Goal: Task Accomplishment & Management: Manage account settings

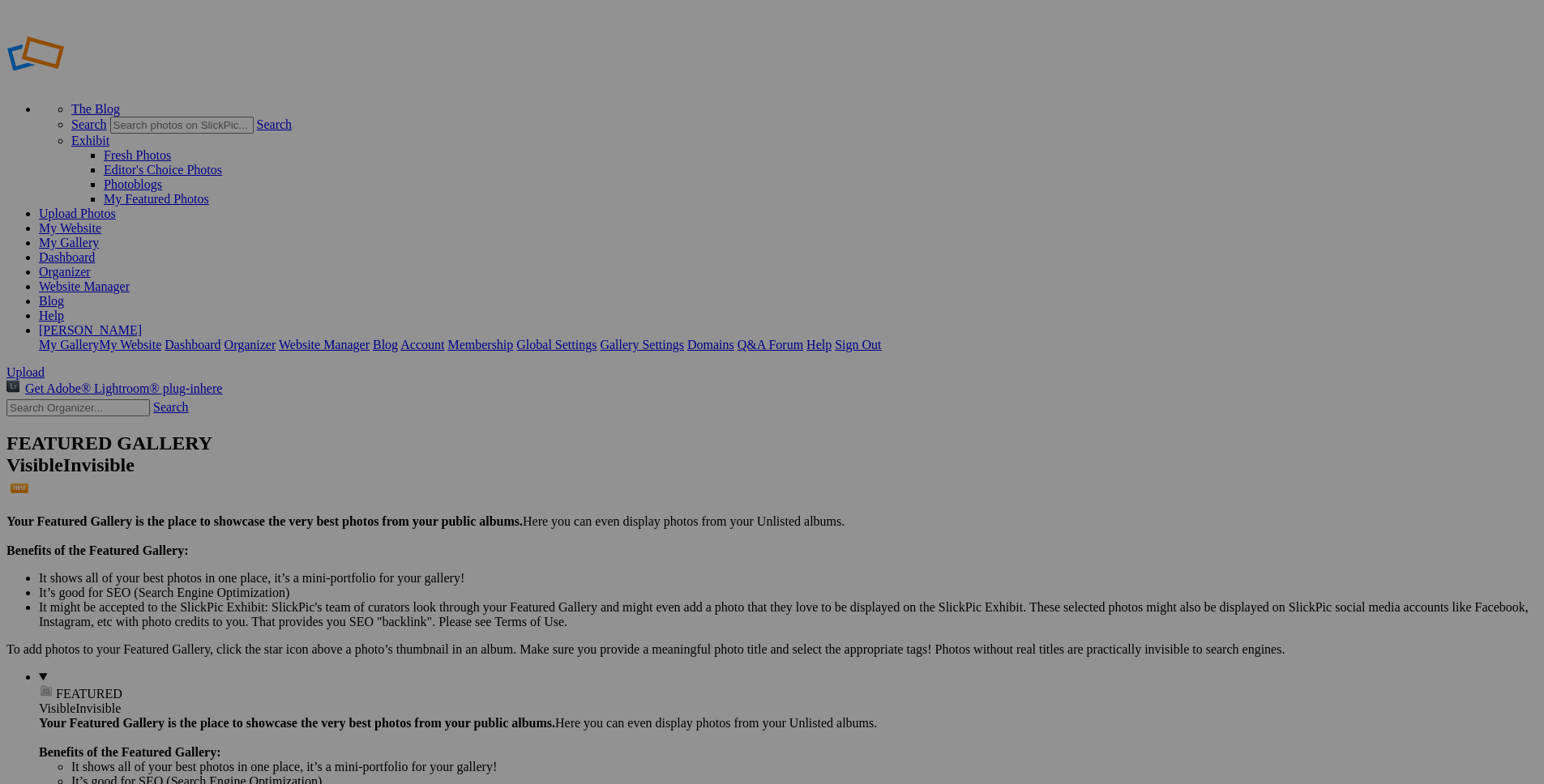
click at [82, 75] on link at bounding box center [103, 81] width 194 height 14
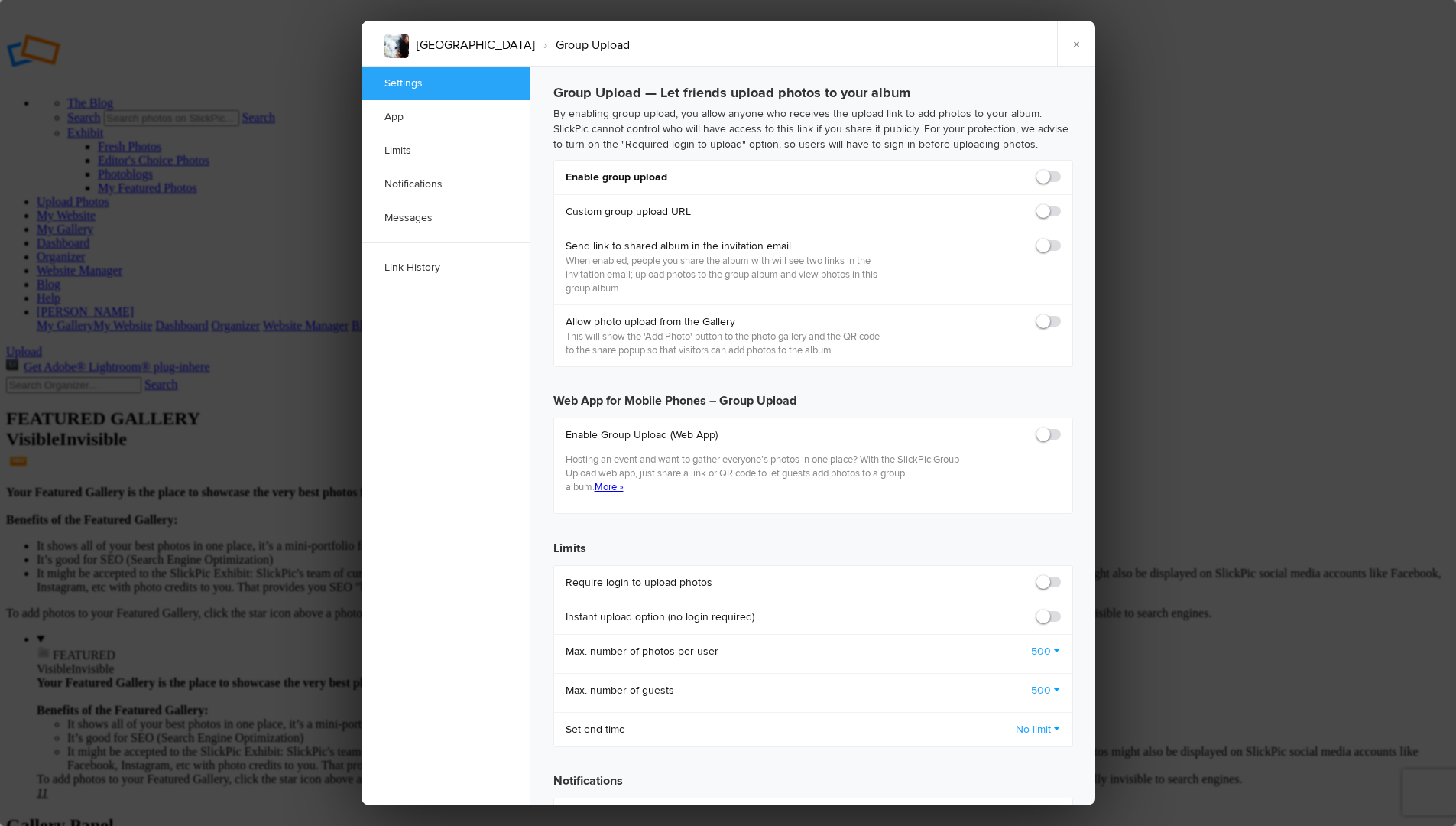
checkbox input "false"
checkbox input "true"
click at [1061, 170] on span at bounding box center [1061, 170] width 0 height 0
click at [1060, 170] on input "checkbox" at bounding box center [1060, 169] width 1 height 1
checkbox input "true"
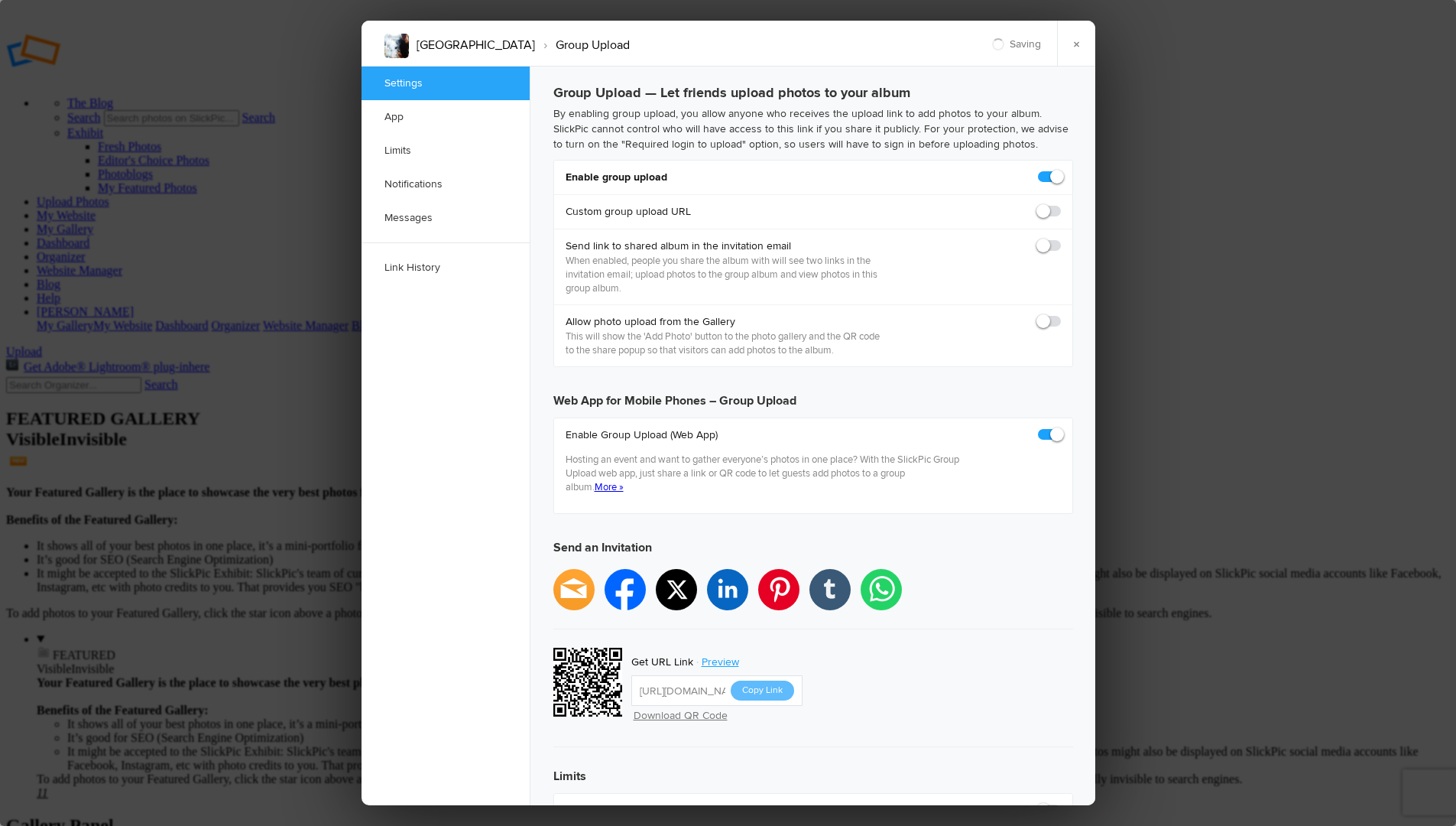
type input "https://slickpic.us/18353201YMjN"
click at [1061, 170] on span at bounding box center [1061, 170] width 0 height 0
click at [1060, 170] on input "checkbox" at bounding box center [1060, 169] width 1 height 1
checkbox input "false"
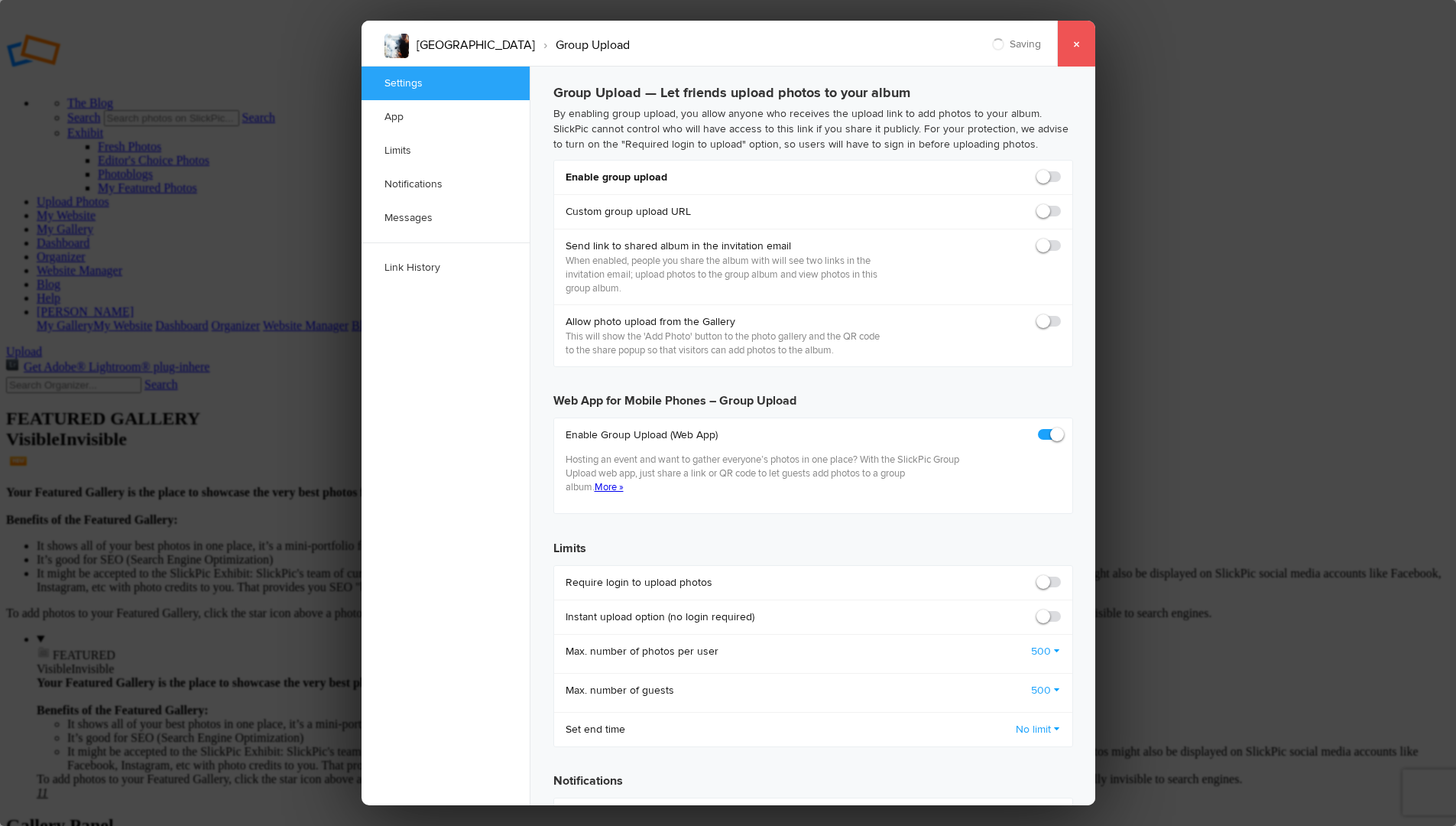
type input "https://slickpic.us/18353205YUNM"
click at [1076, 42] on link "×" at bounding box center [1076, 43] width 38 height 46
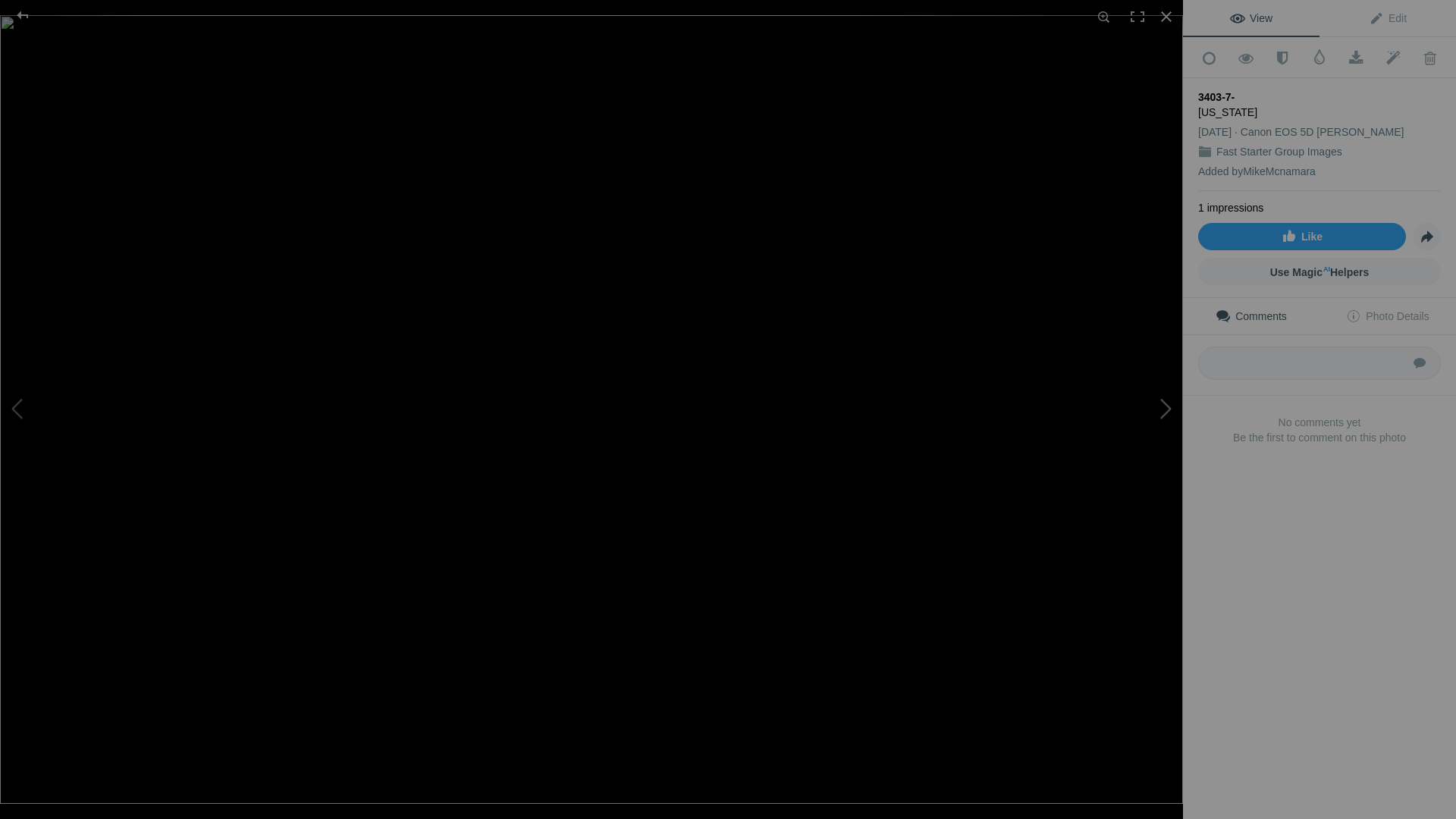
click at [1164, 411] on button at bounding box center [1125, 410] width 113 height 295
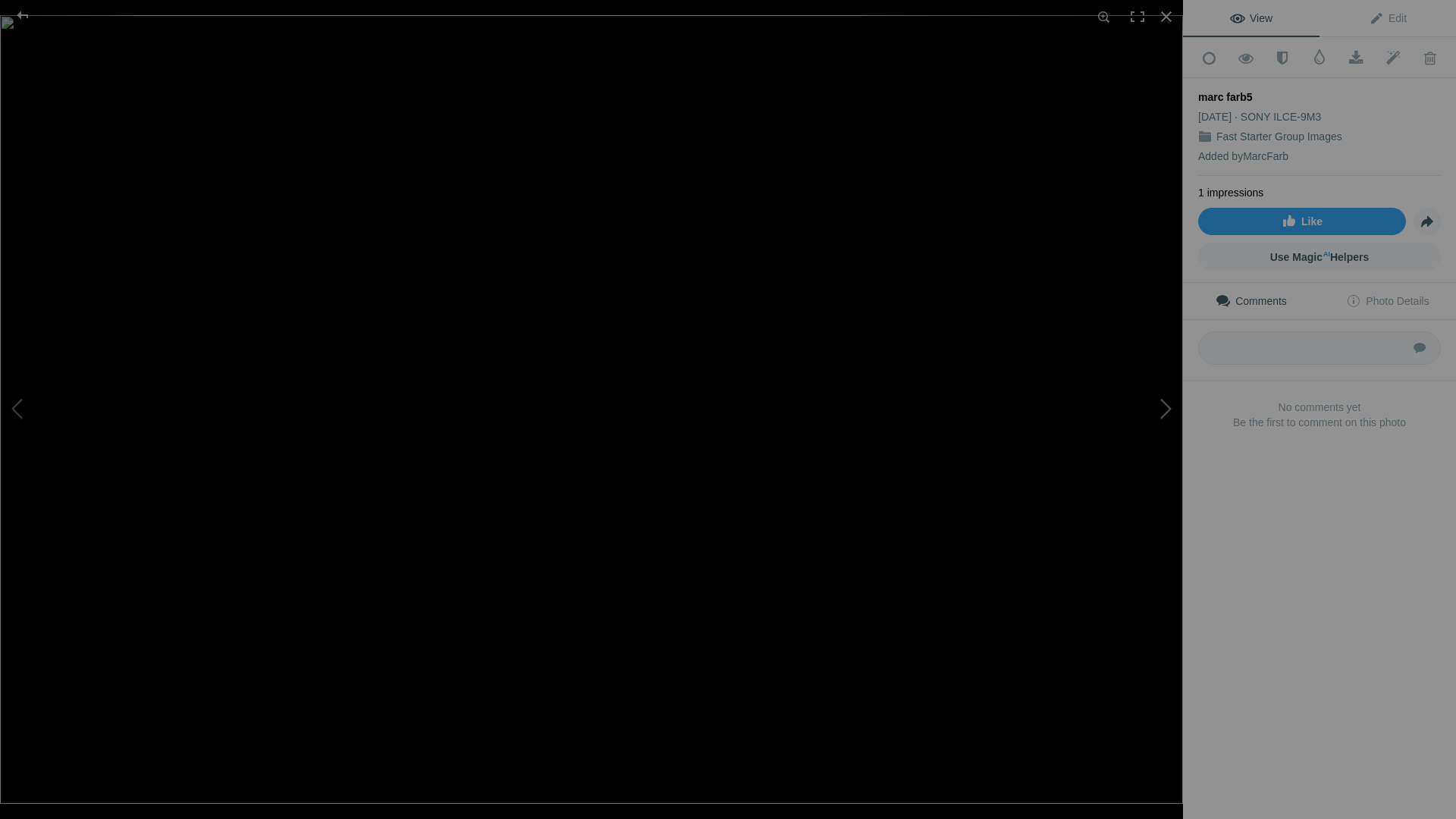
click at [1164, 411] on button at bounding box center [1125, 410] width 113 height 295
click at [1165, 408] on button at bounding box center [1125, 410] width 113 height 295
click at [1167, 408] on button at bounding box center [1125, 410] width 113 height 295
click at [1165, 16] on div at bounding box center [1166, 17] width 33 height 33
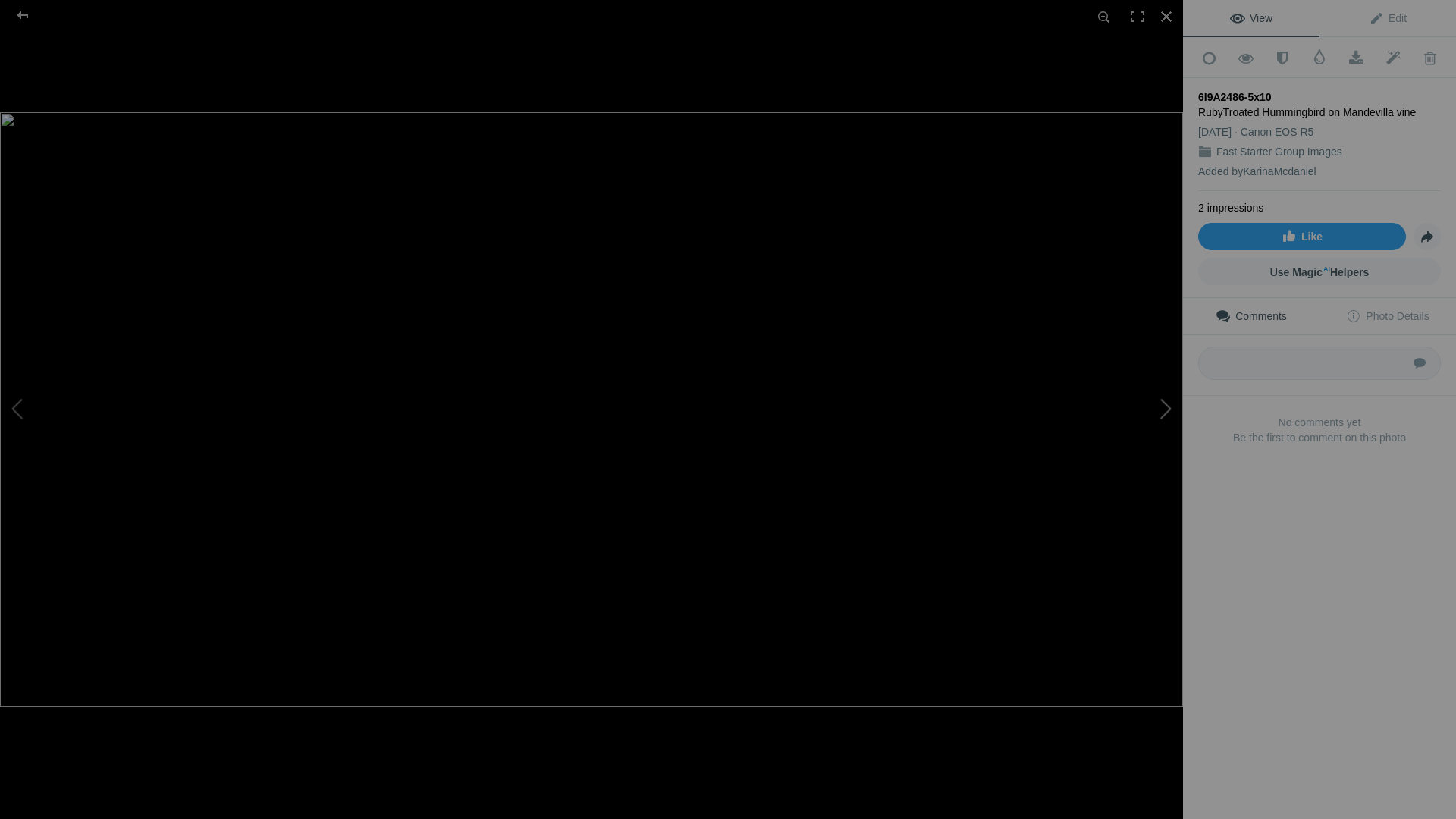
click at [1167, 409] on button at bounding box center [1125, 410] width 113 height 295
click at [1165, 410] on button at bounding box center [1125, 410] width 113 height 295
click at [1161, 18] on div at bounding box center [1166, 17] width 33 height 33
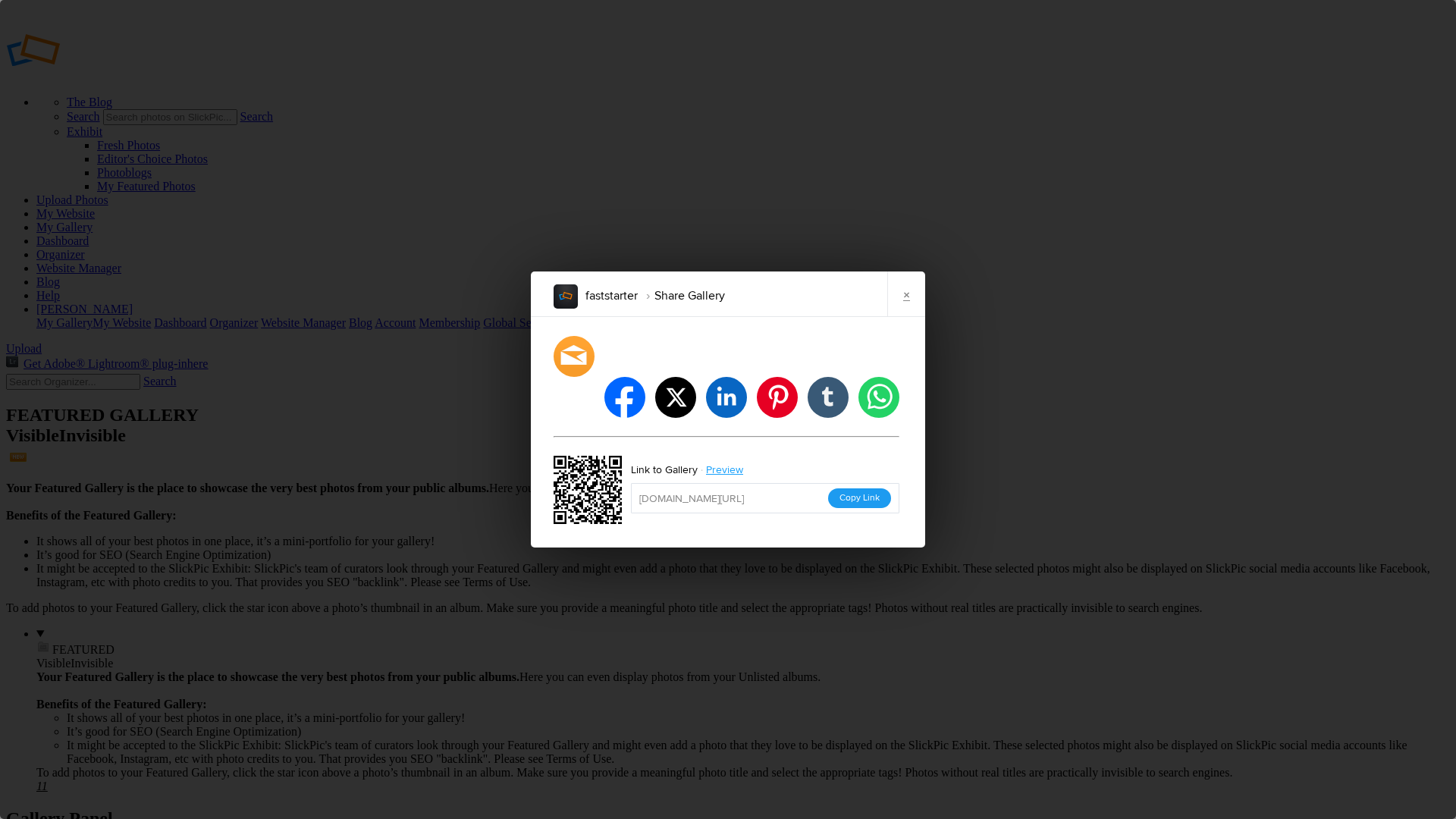
click at [857, 488] on button "Copy Link" at bounding box center [859, 498] width 63 height 20
click at [907, 314] on link "×" at bounding box center [906, 293] width 38 height 45
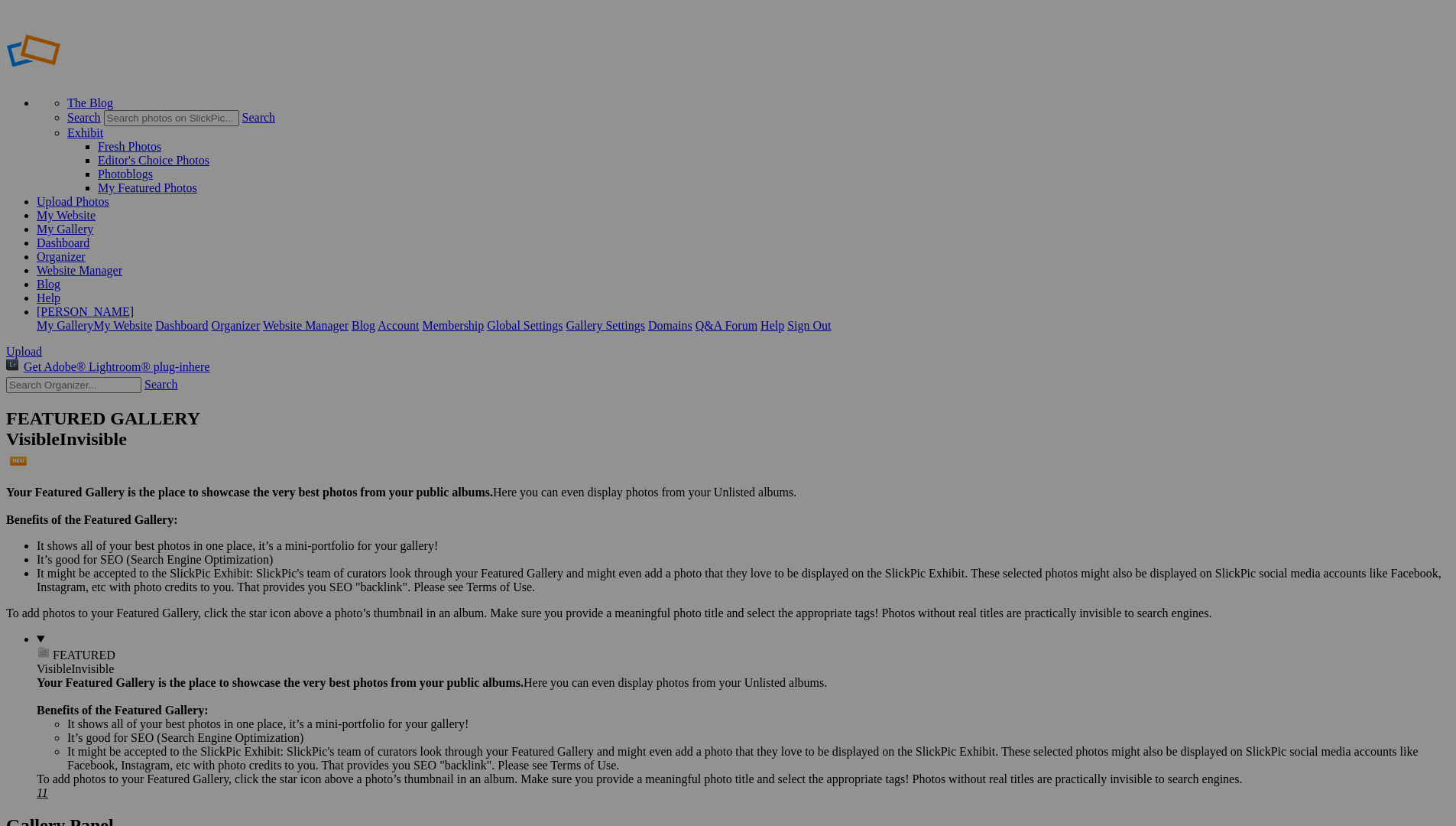
click at [94, 222] on link "My Gallery" at bounding box center [65, 229] width 57 height 13
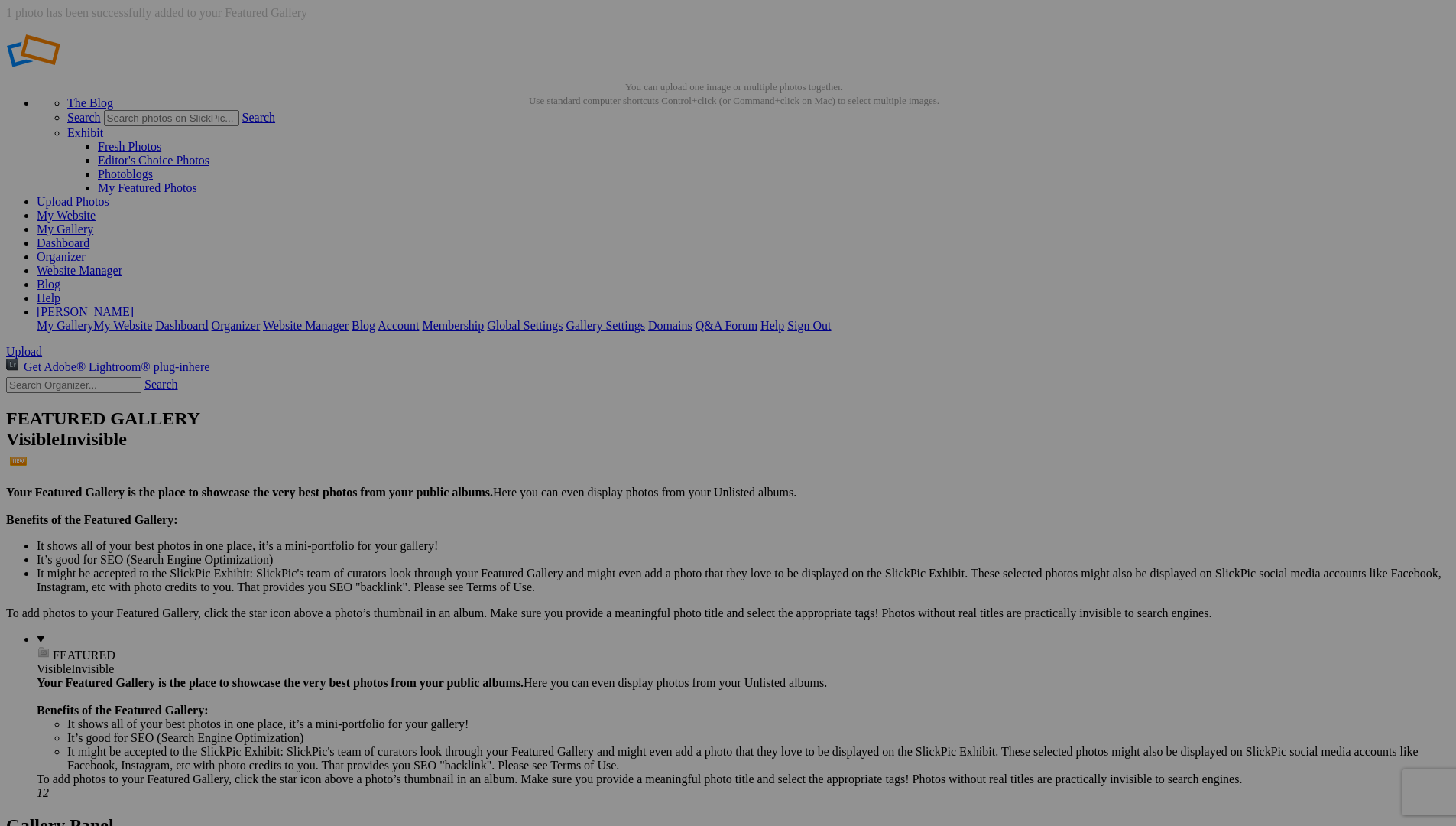
click at [126, 632] on details "FEATURED Visible Invisible Your Featured Gallery is the place to showcase the v…" at bounding box center [744, 716] width 1414 height 167
drag, startPoint x: 278, startPoint y: 218, endPoint x: 688, endPoint y: 369, distance: 436.9
drag, startPoint x: 429, startPoint y: 232, endPoint x: 276, endPoint y: 217, distance: 153.7
drag, startPoint x: 680, startPoint y: 234, endPoint x: 496, endPoint y: 221, distance: 184.5
drag, startPoint x: 691, startPoint y: 230, endPoint x: 724, endPoint y: 389, distance: 162.4
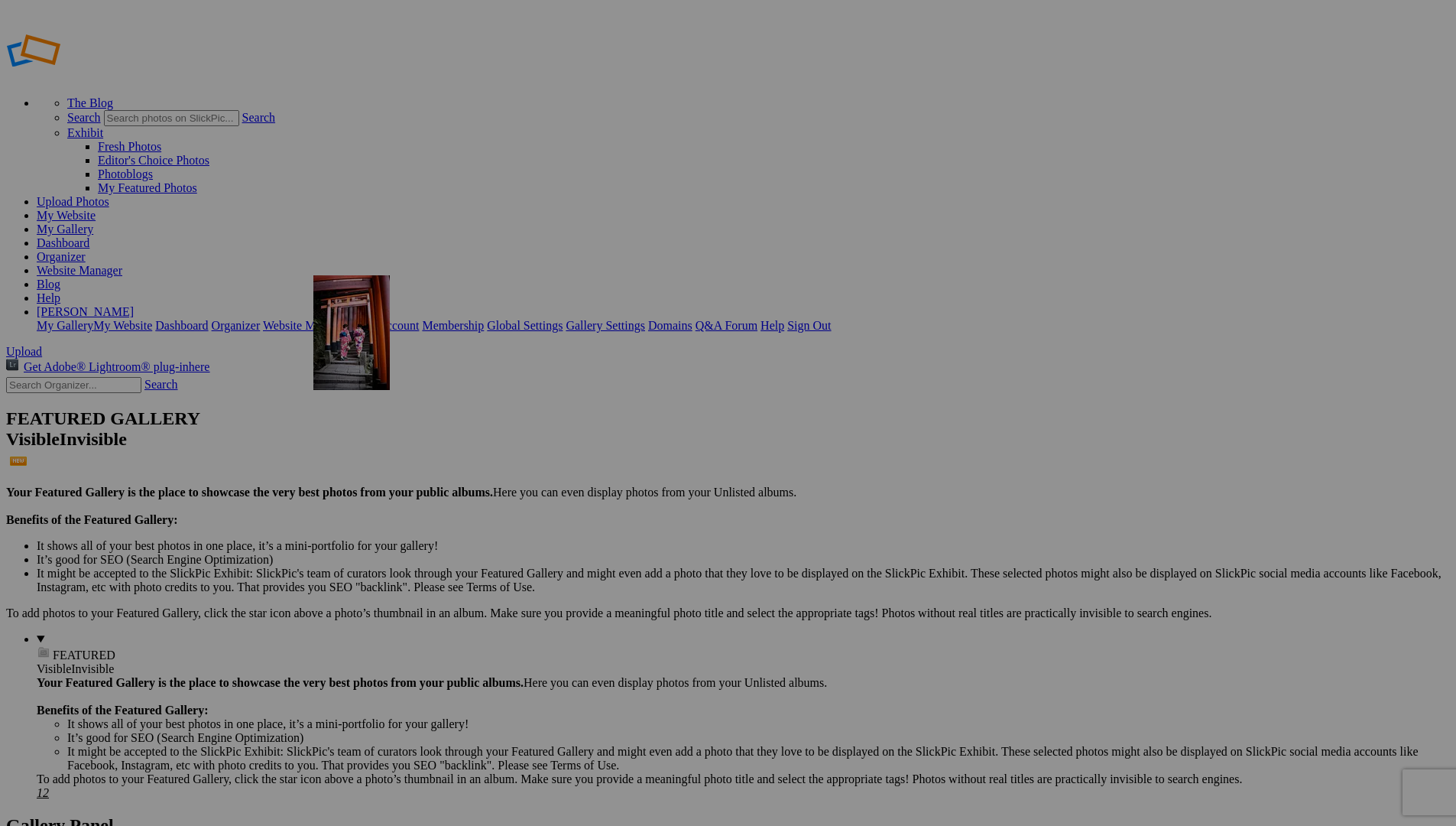
drag, startPoint x: 693, startPoint y: 245, endPoint x: 533, endPoint y: 385, distance: 212.6
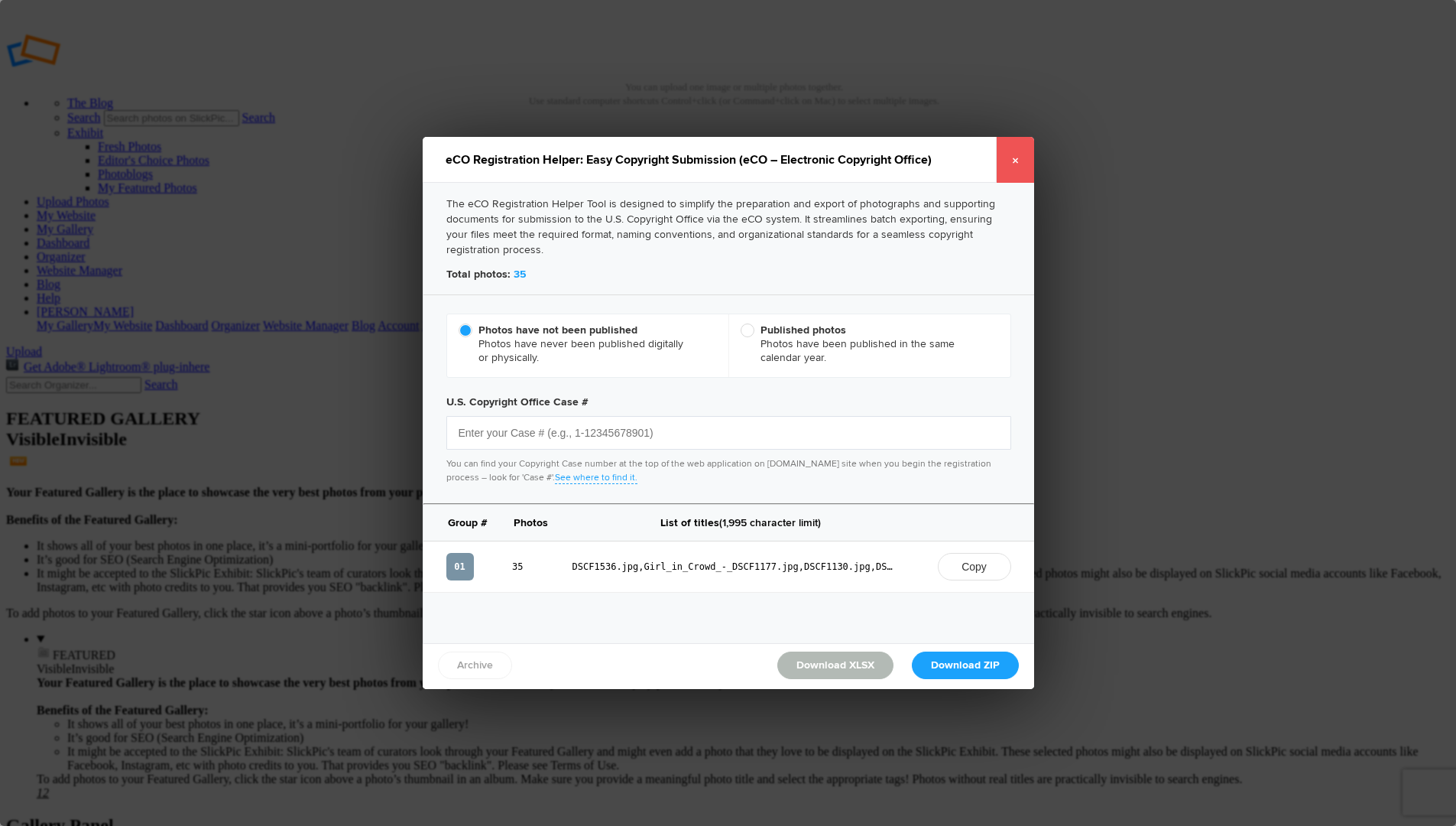
click at [1016, 161] on link "×" at bounding box center [1015, 159] width 38 height 46
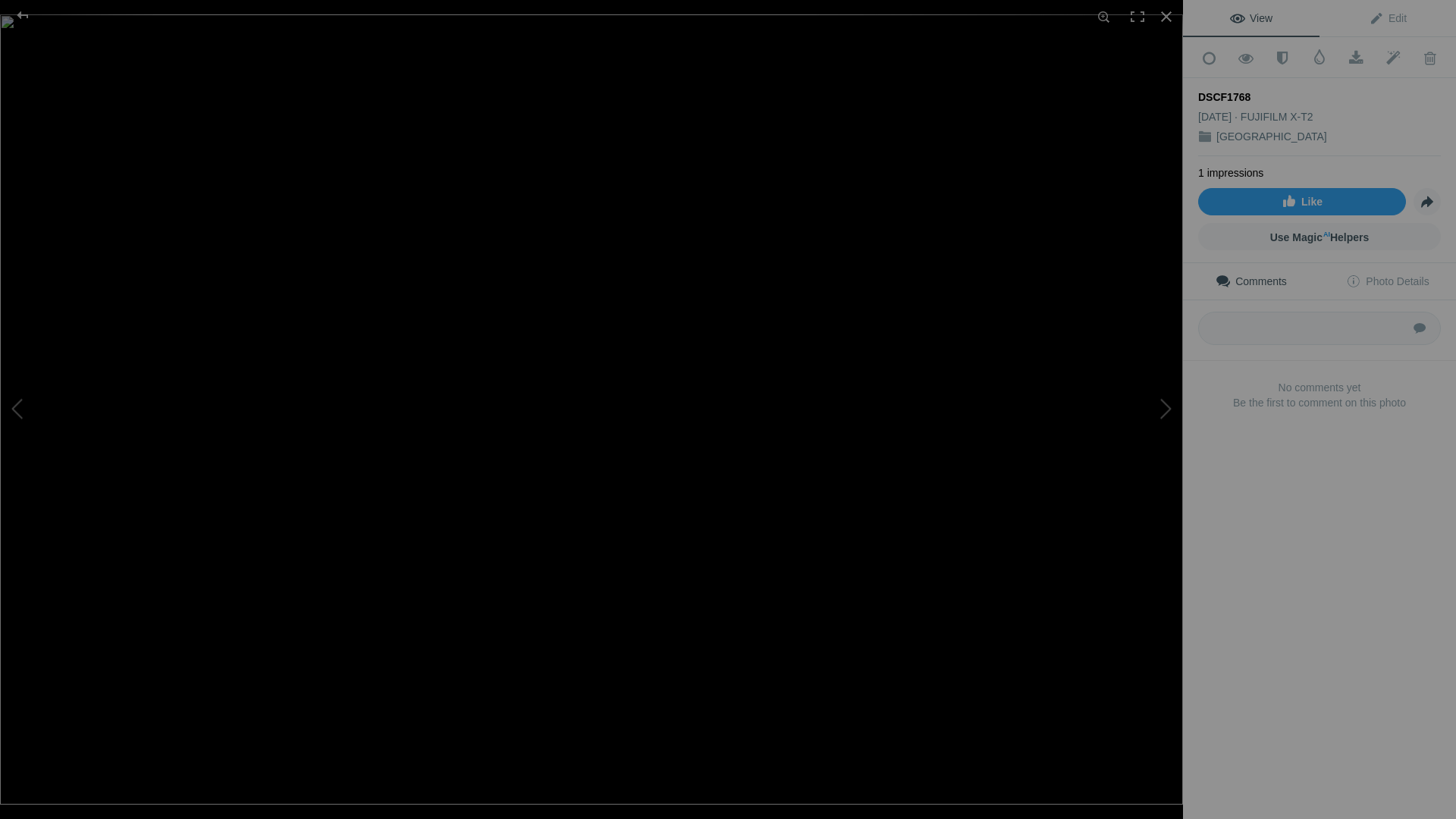
drag, startPoint x: 1268, startPoint y: 93, endPoint x: 1199, endPoint y: 90, distance: 69.1
click at [1199, 90] on div "DSCF1768" at bounding box center [1320, 97] width 243 height 15
click at [1293, 549] on div "View Edit Add to Quick Collection Remove from Quick Collection Hide from Public…" at bounding box center [1319, 409] width 273 height 819
click at [1405, 16] on link "Edit" at bounding box center [1388, 18] width 136 height 36
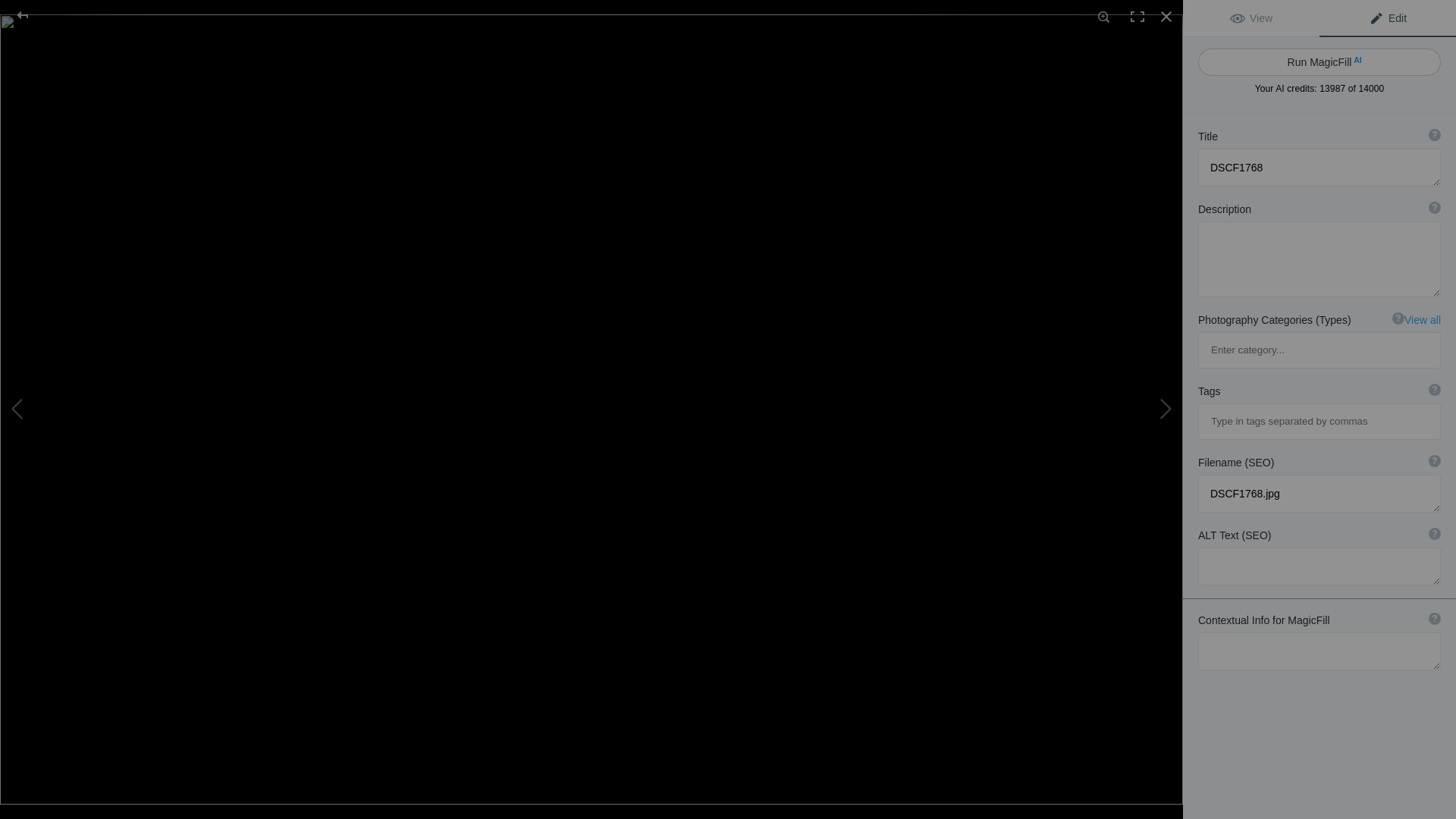
click at [1374, 61] on button "Run MagicFill AI" at bounding box center [1320, 62] width 243 height 27
type textarea "Japanese Fox Figurine with Red Ribbon on Stone Altar"
type textarea "This captivating image features a delicate Japanese fox figurine, adorned with …"
type textarea "japanese-fox-figurine-red-ribbon-stone.jpg"
type textarea "A Japanese fox figurine with a red ribbon on a stone altar, accompanied by a sm…"
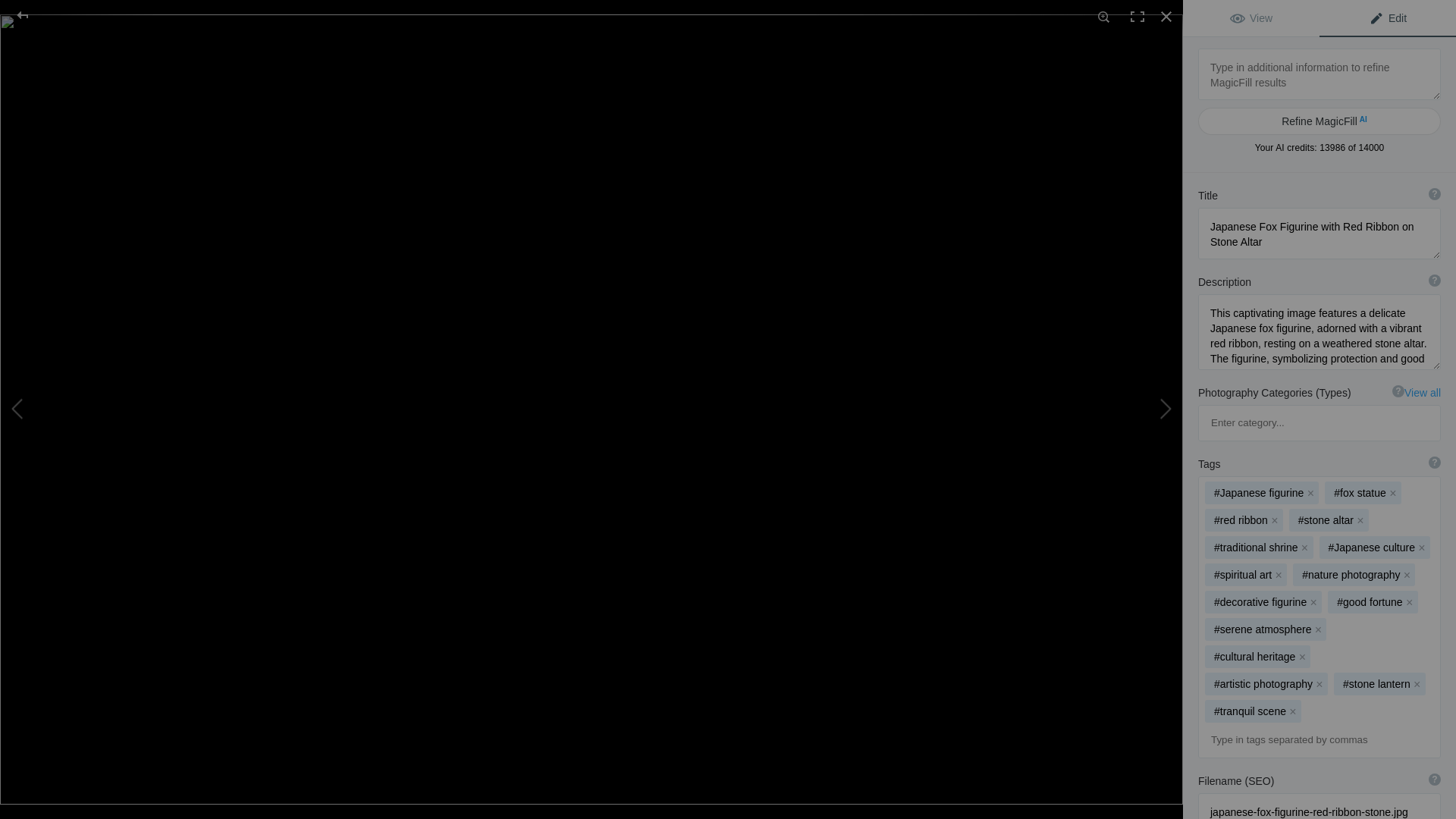
drag, startPoint x: 1426, startPoint y: 239, endPoint x: 1426, endPoint y: 253, distance: 14.0
click at [1426, 253] on textarea at bounding box center [1320, 233] width 243 height 52
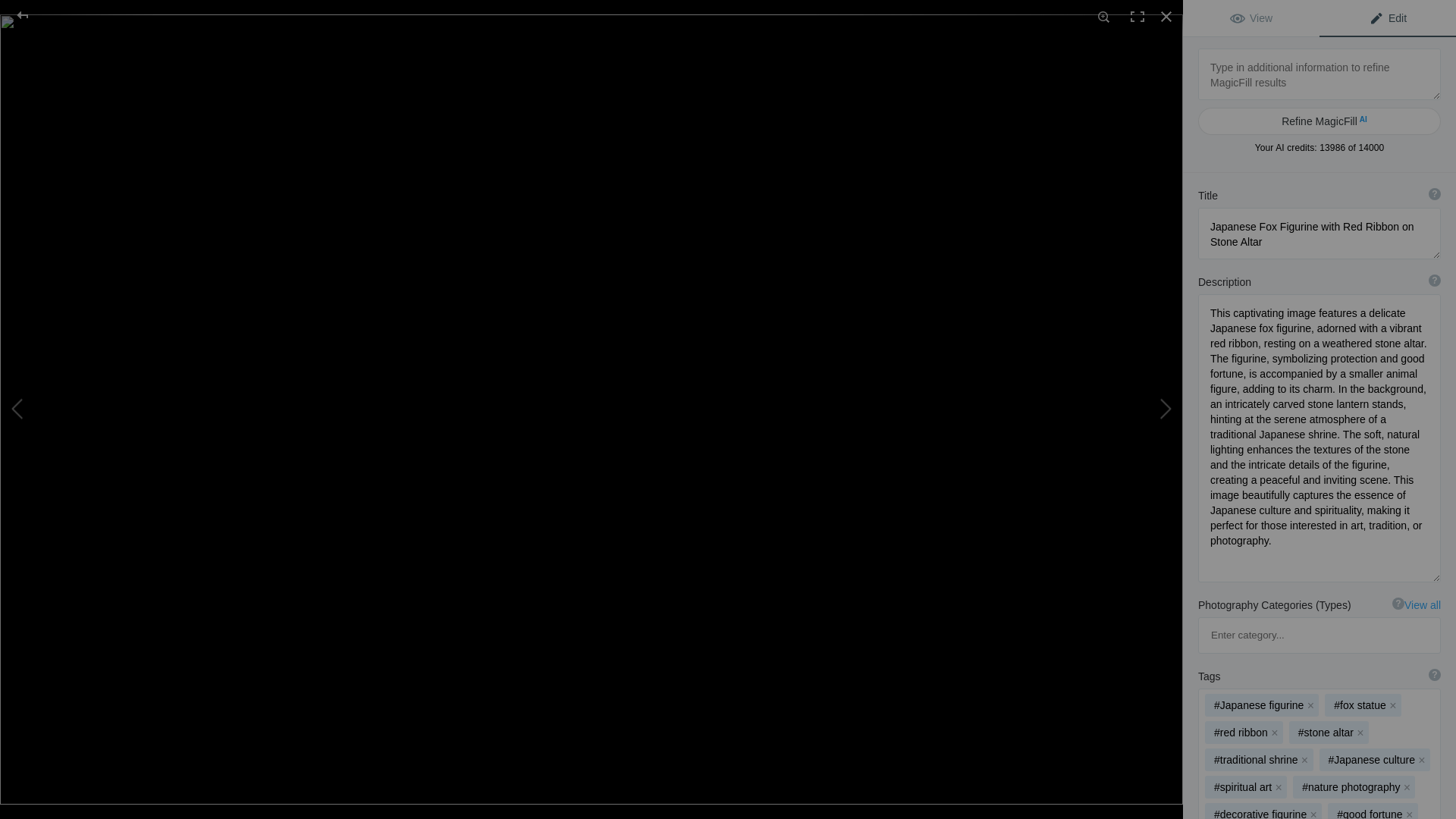
drag, startPoint x: 1424, startPoint y: 365, endPoint x: 1421, endPoint y: 566, distance: 201.0
click at [1423, 577] on textarea at bounding box center [1320, 438] width 243 height 288
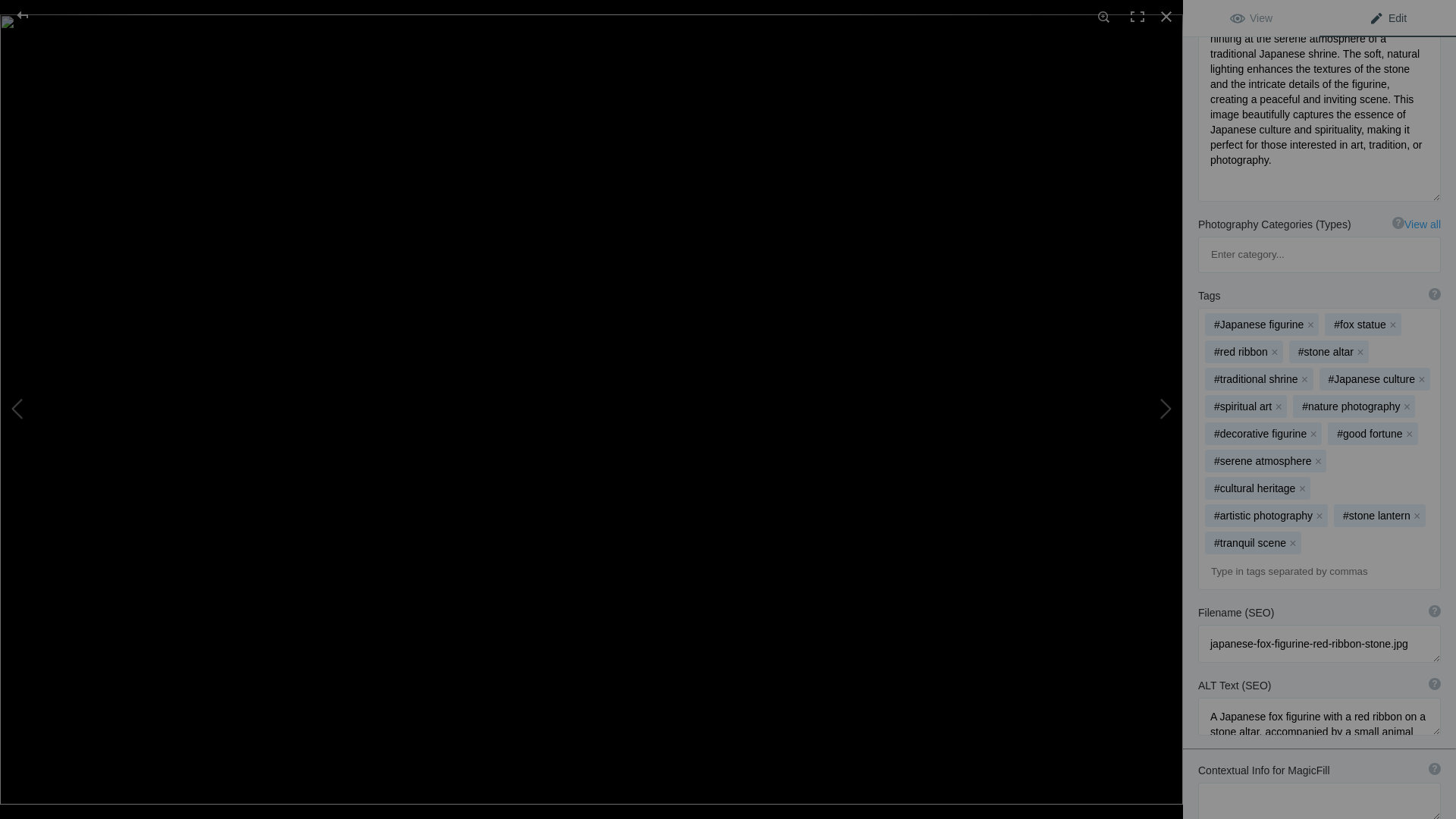
scroll to position [396, 0]
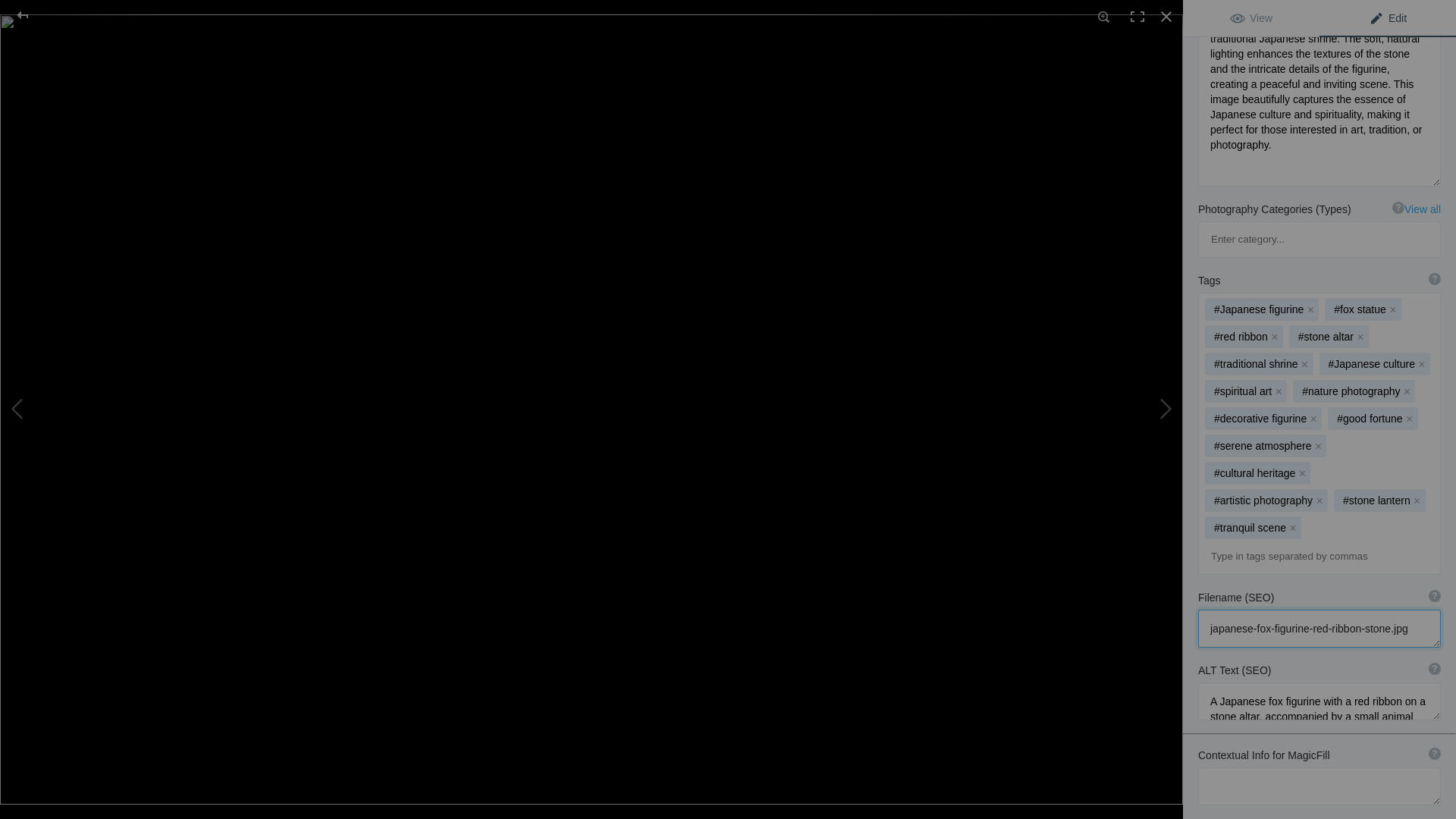
click at [1226, 610] on textarea at bounding box center [1320, 629] width 243 height 38
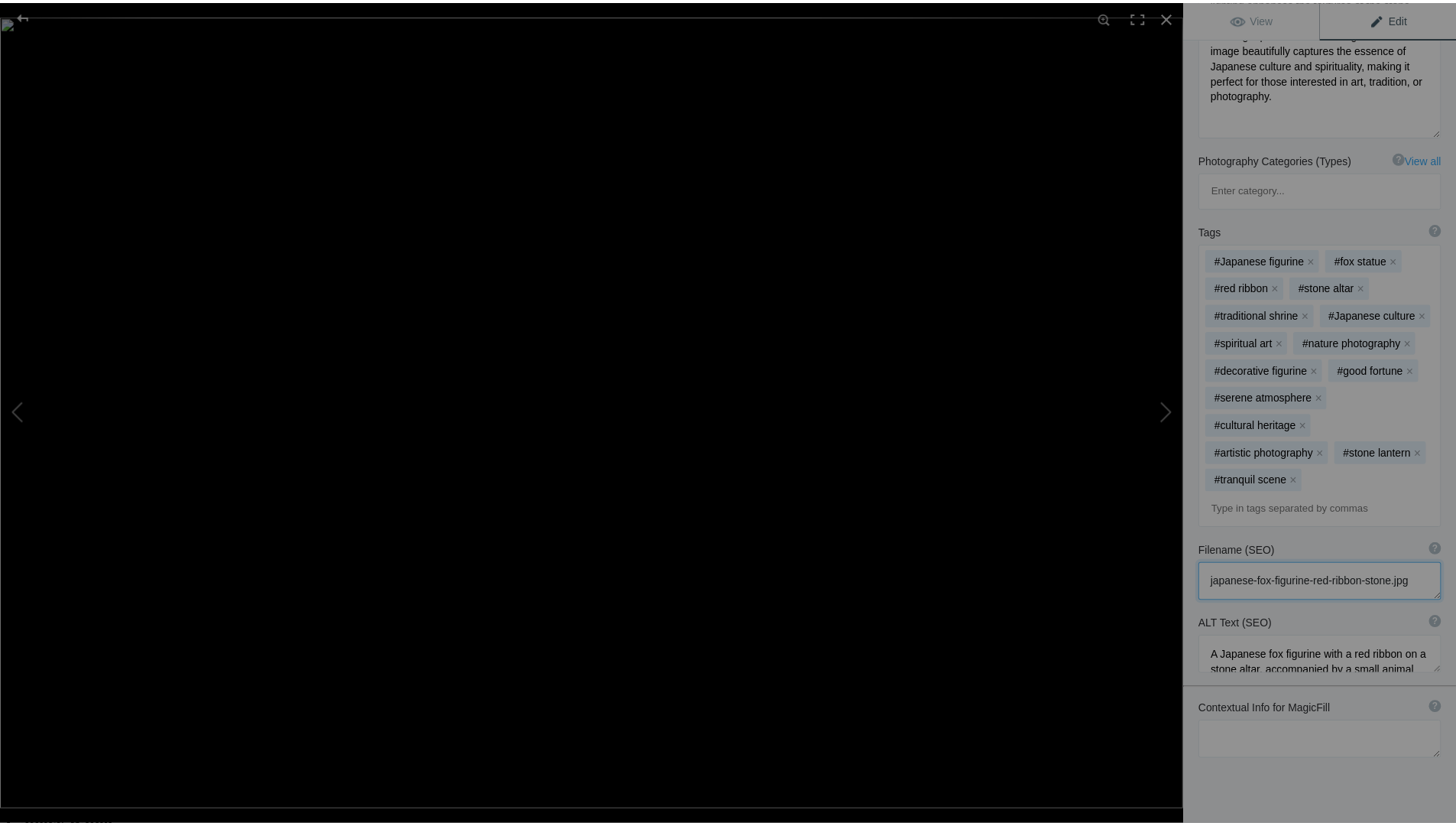
scroll to position [481, 0]
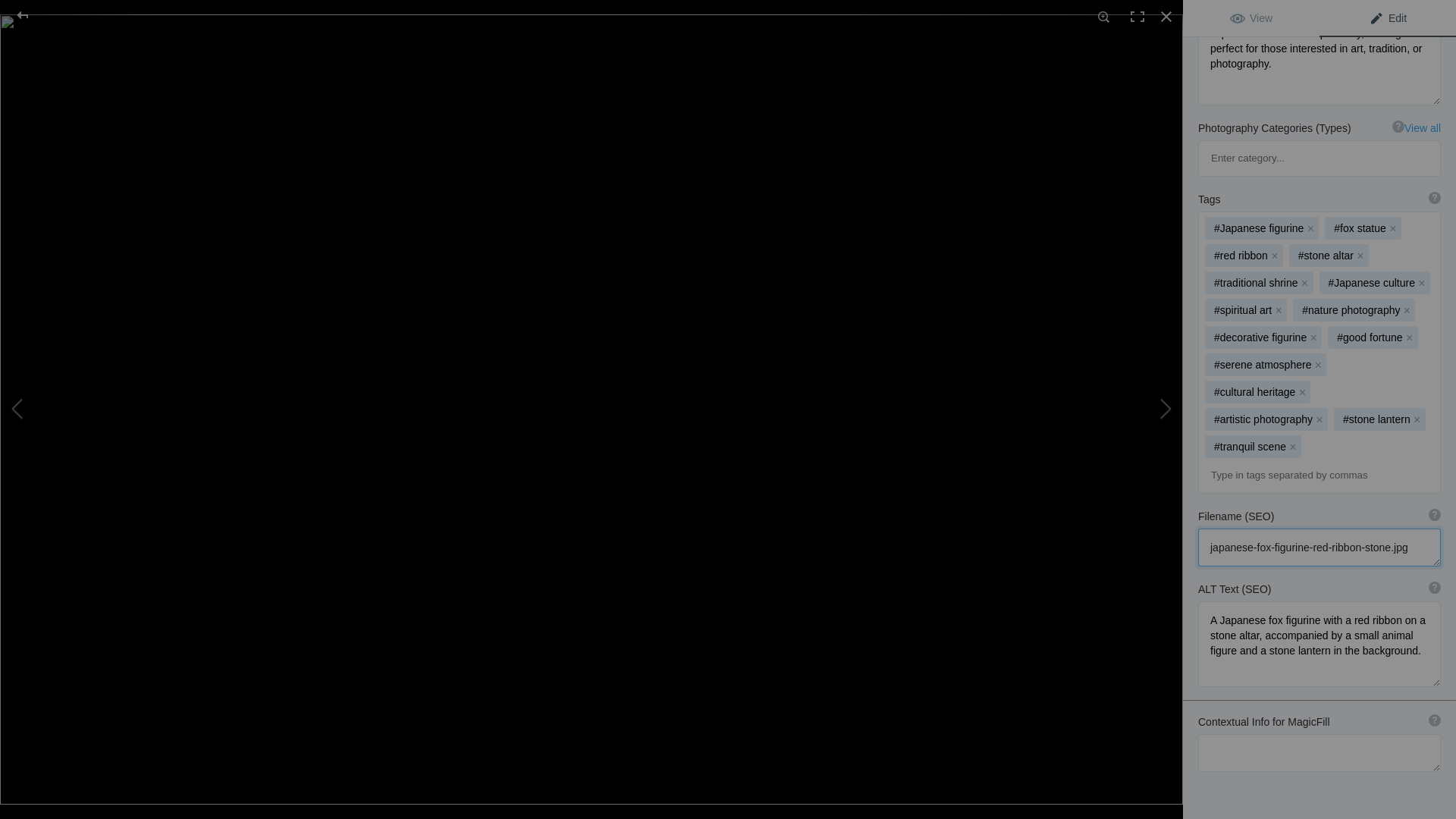
drag, startPoint x: 1424, startPoint y: 591, endPoint x: 1421, endPoint y: 639, distance: 48.1
click at [1421, 639] on textarea at bounding box center [1320, 644] width 243 height 86
click at [1164, 15] on div at bounding box center [1166, 17] width 33 height 33
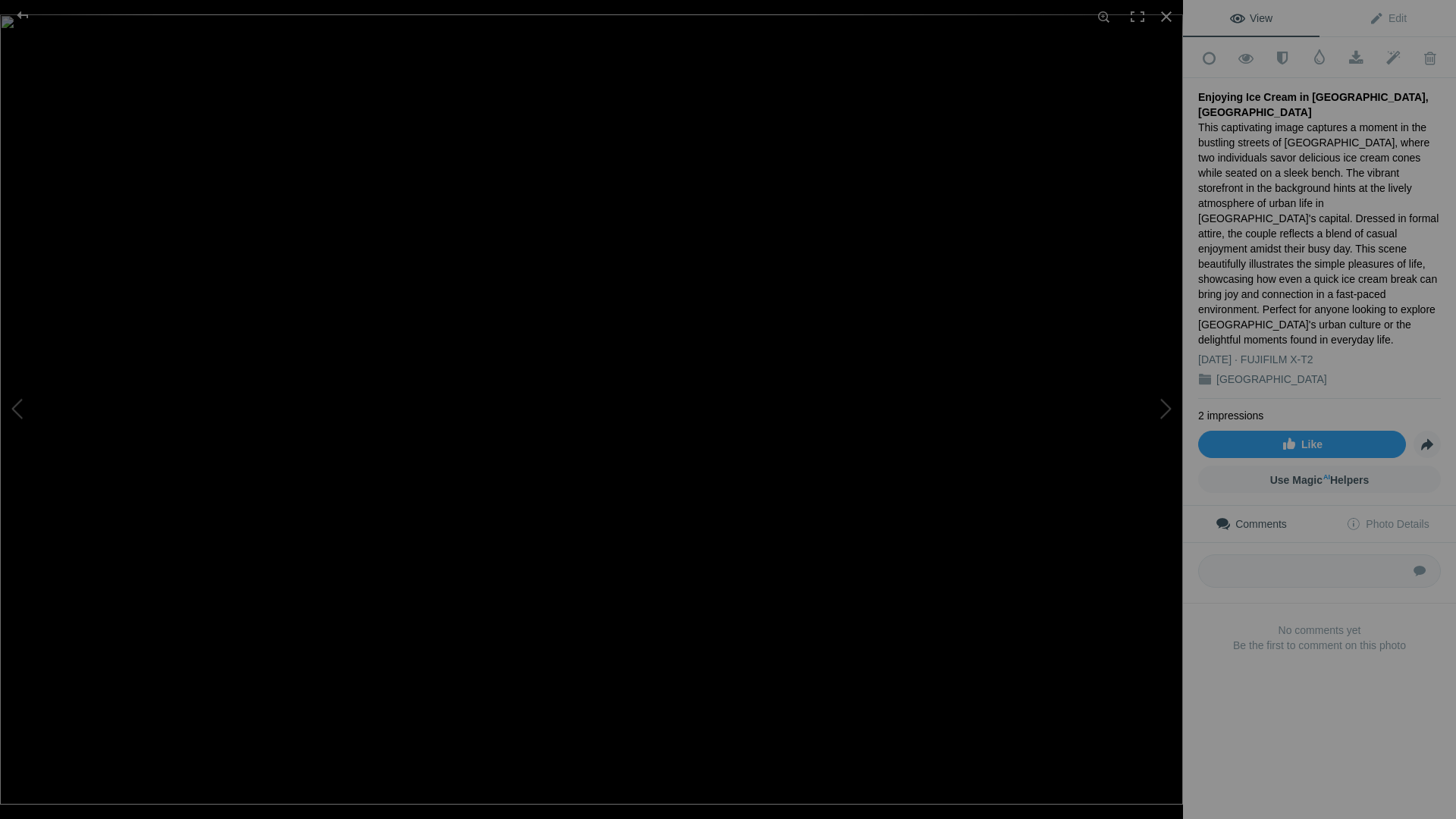
click at [1321, 698] on div "View Edit Add to Quick Collection Remove from Quick Collection Hide from Public…" at bounding box center [1319, 409] width 273 height 819
click at [1388, 465] on link "Use Magic AI Helpers" at bounding box center [1320, 479] width 243 height 27
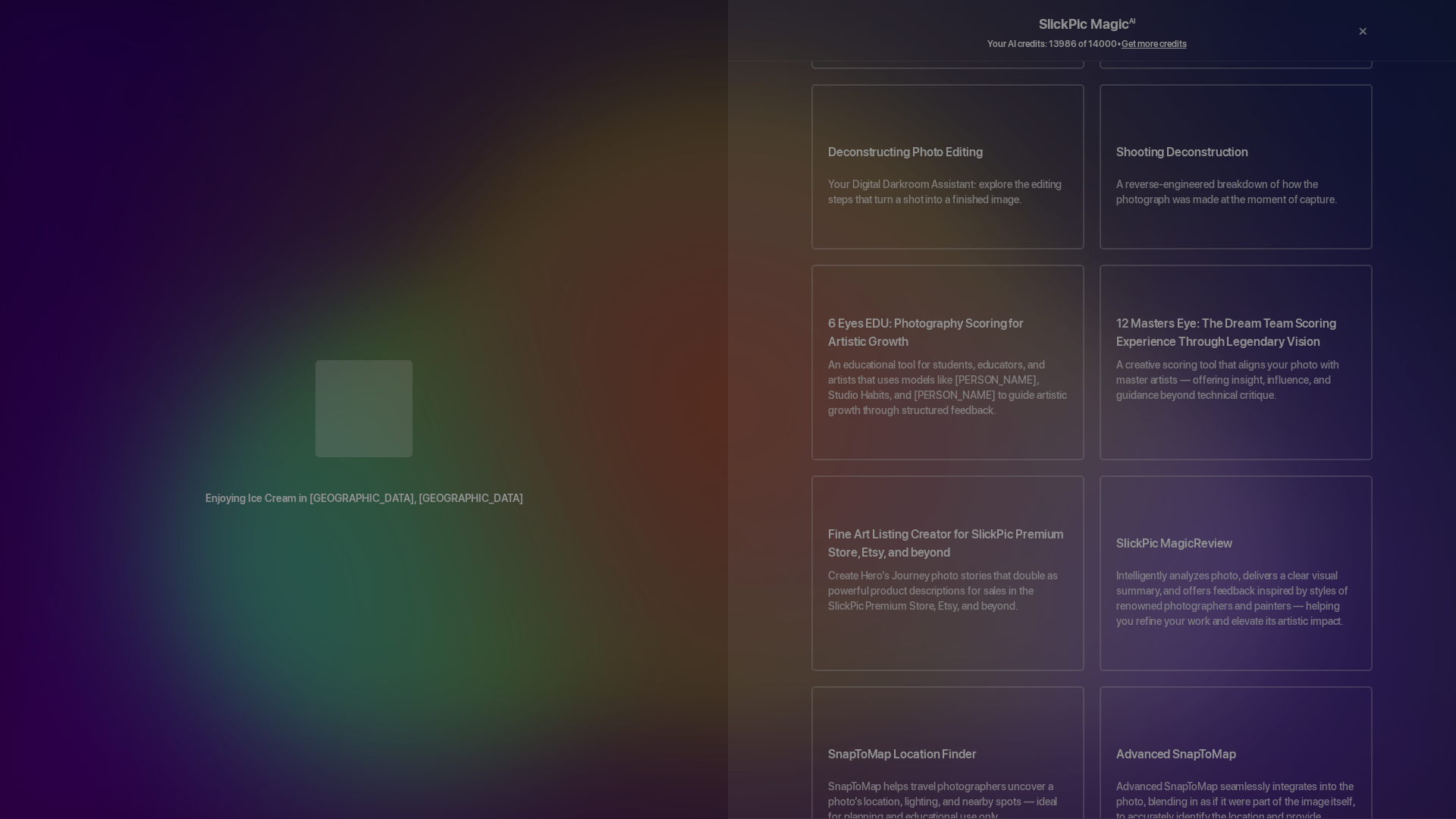
scroll to position [672, 0]
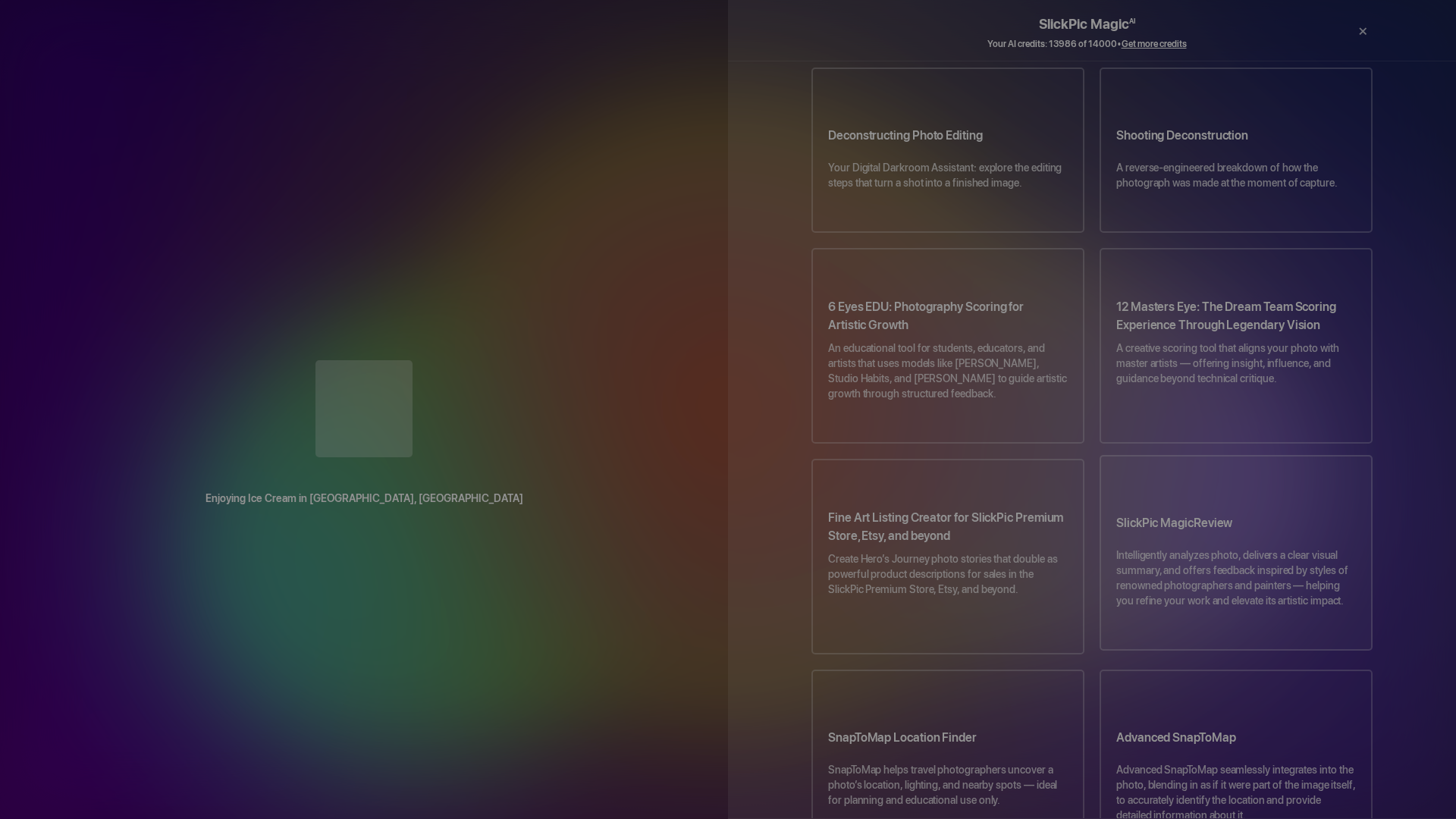
click at [1209, 547] on p "Intelligently analyzes photo, delivers a clear visual summary, and offers feedb…" at bounding box center [1236, 585] width 239 height 76
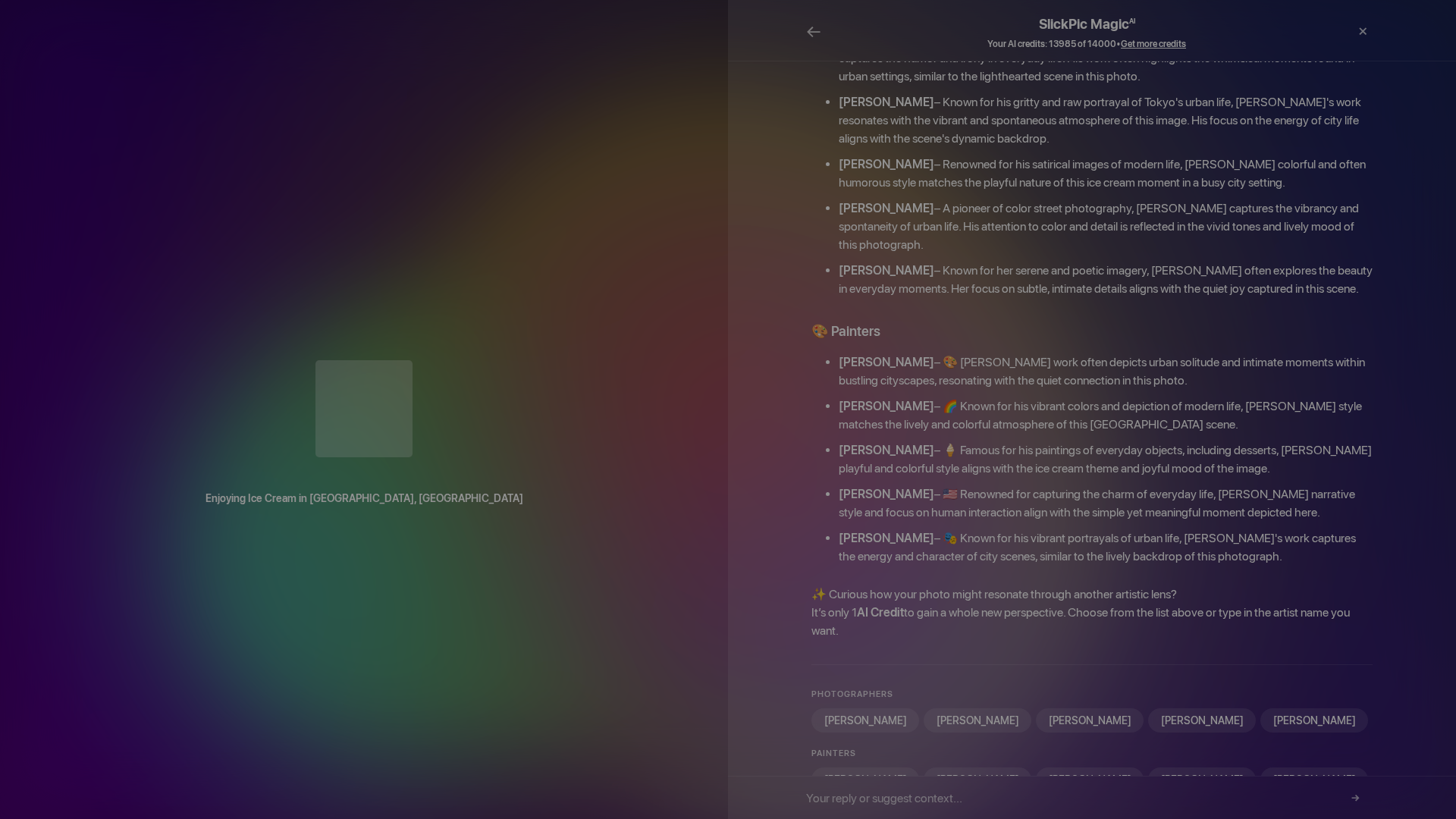
scroll to position [267, 0]
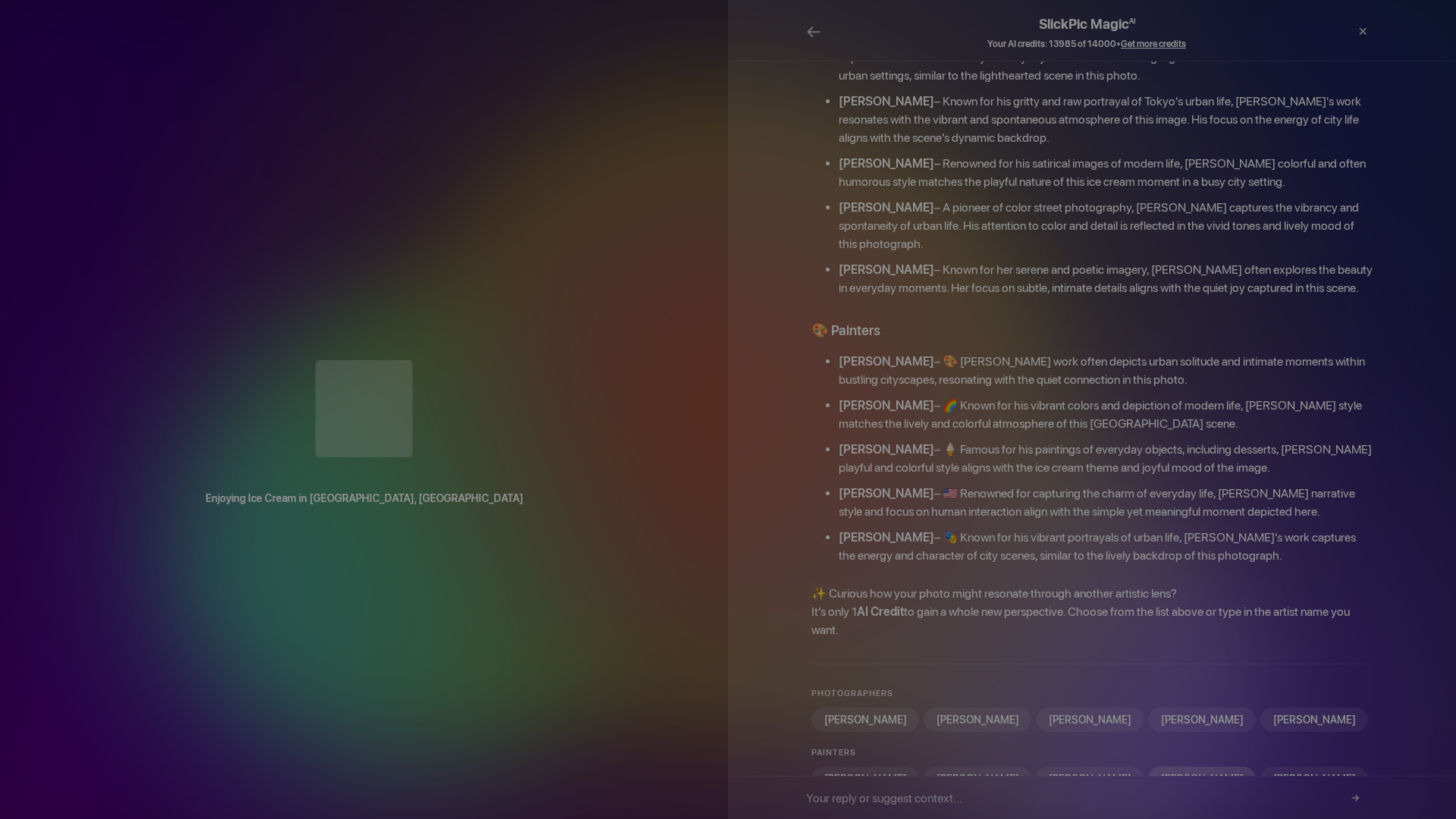
click at [1161, 767] on div "Norman Rockwell" at bounding box center [1201, 779] width 108 height 25
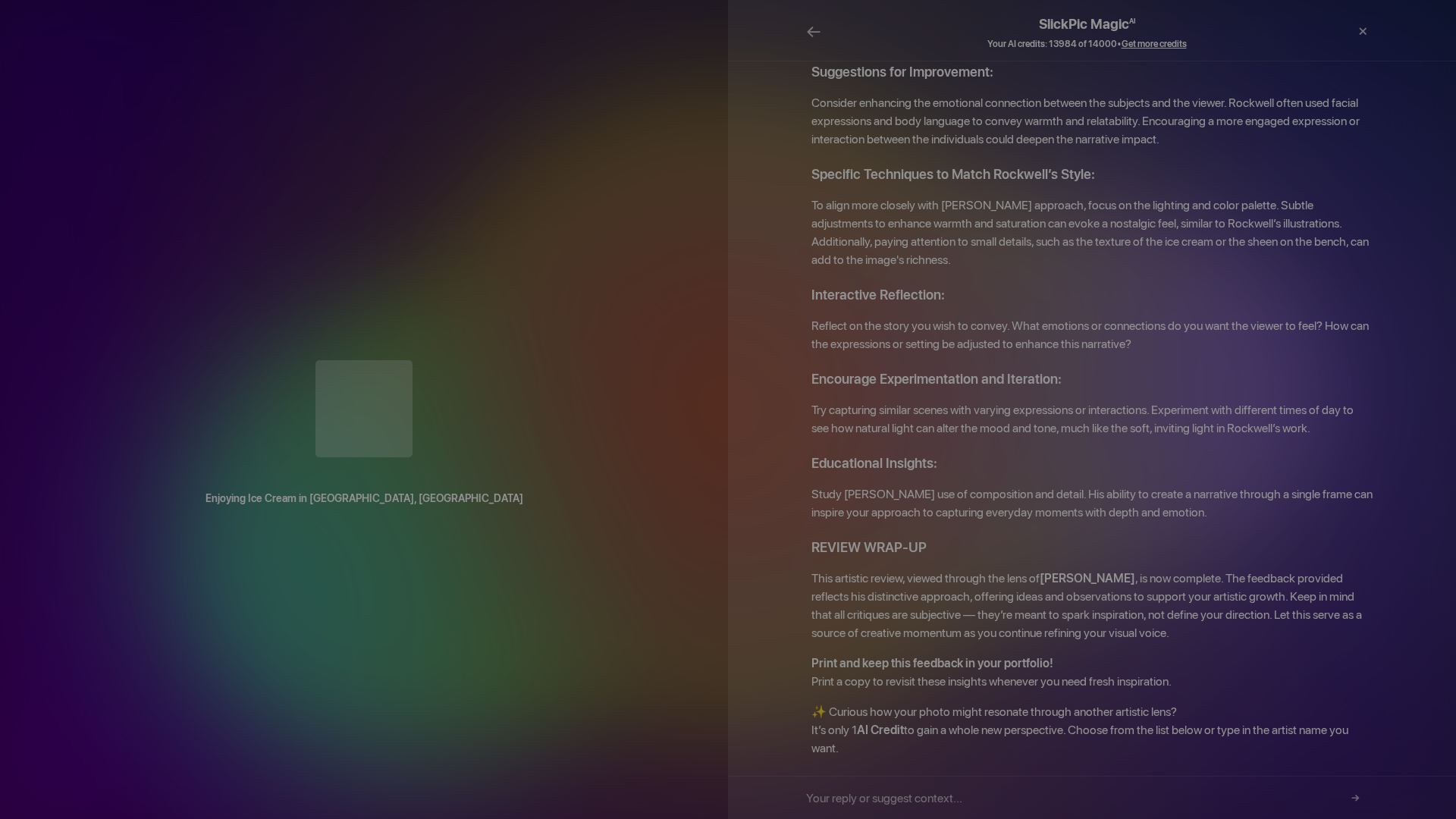
scroll to position [1188, 0]
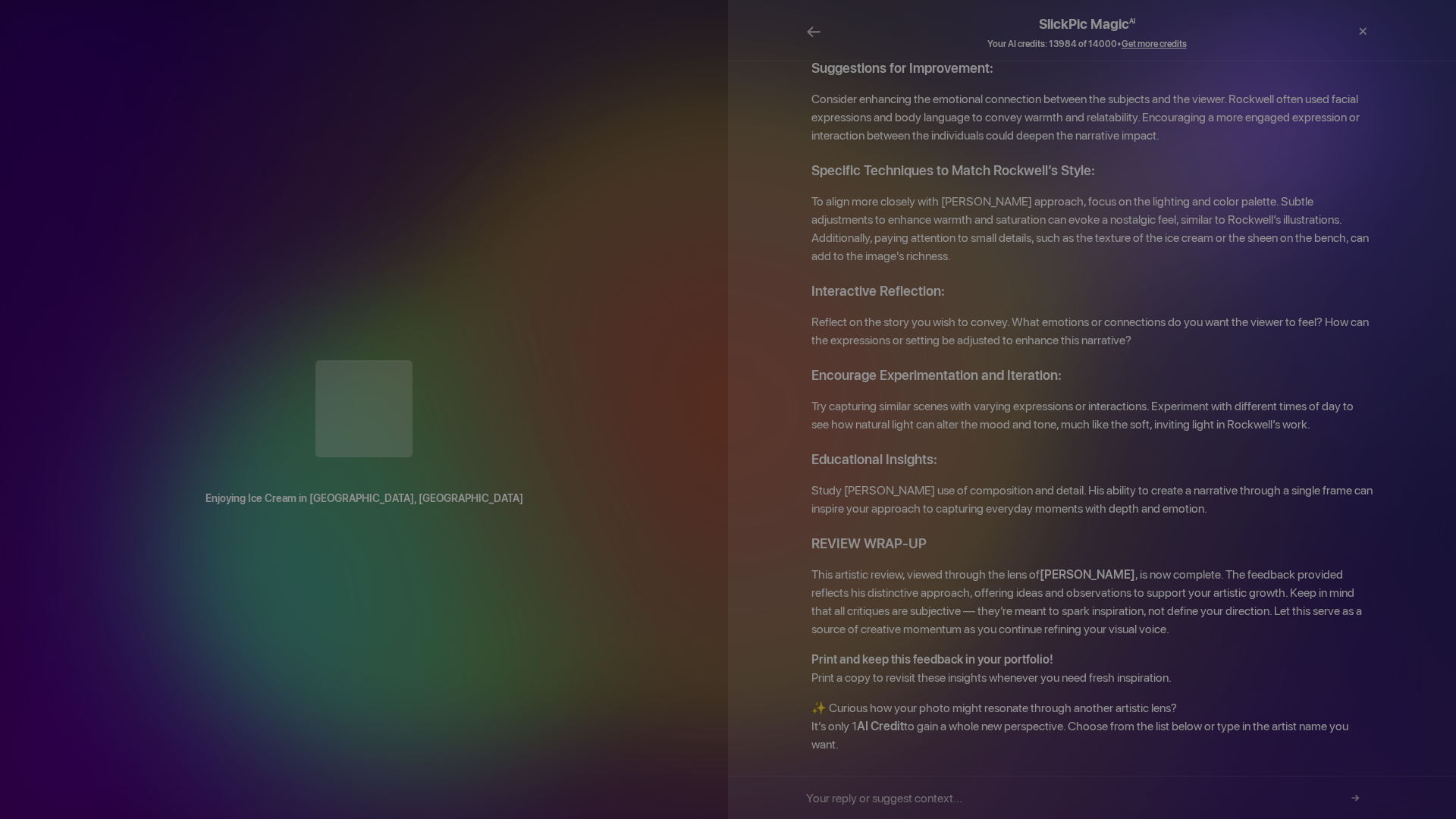
click at [1328, 33] on div "Print" at bounding box center [1332, 31] width 30 height 45
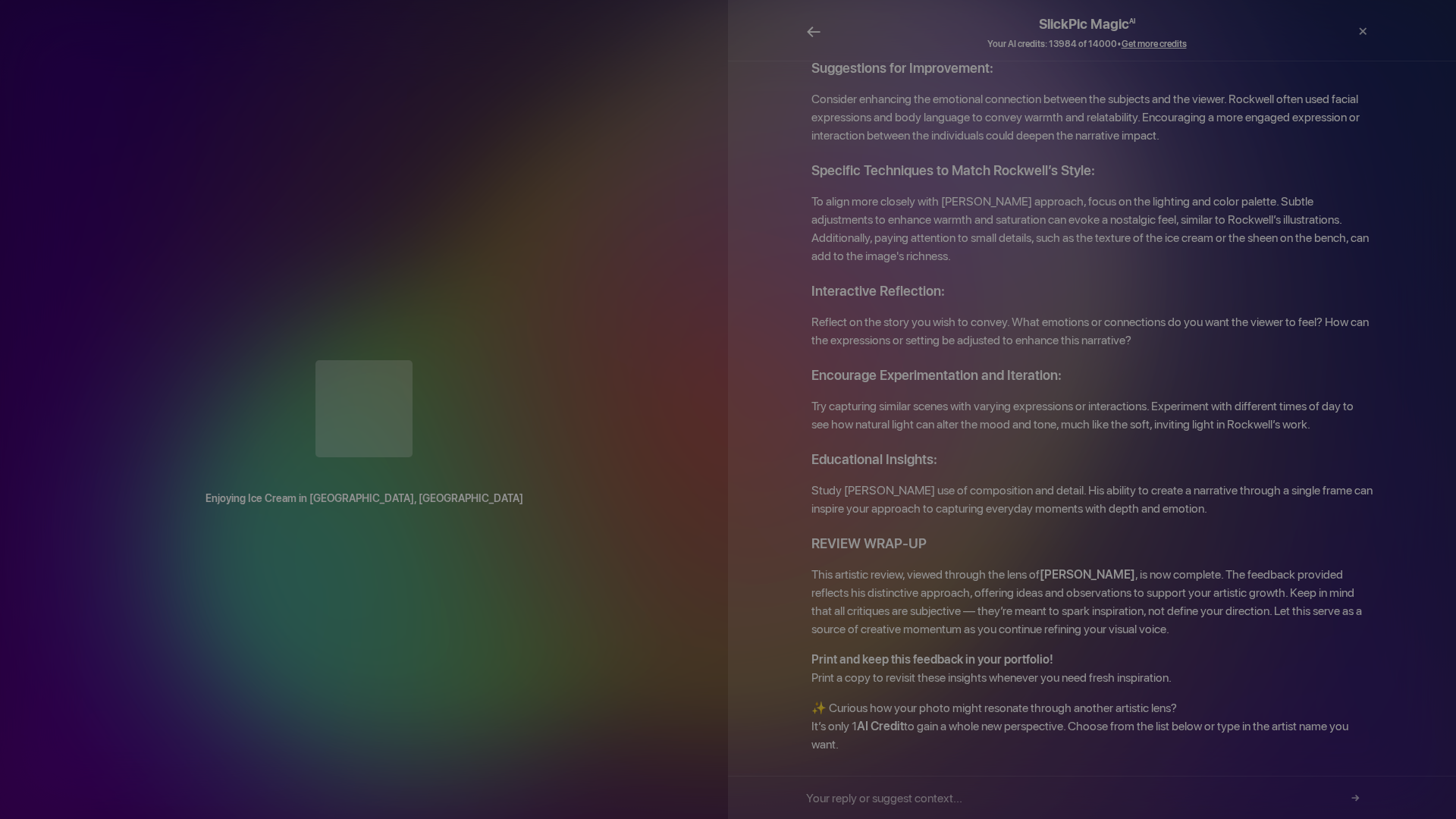
click at [807, 32] on span "←" at bounding box center [813, 32] width 15 height 22
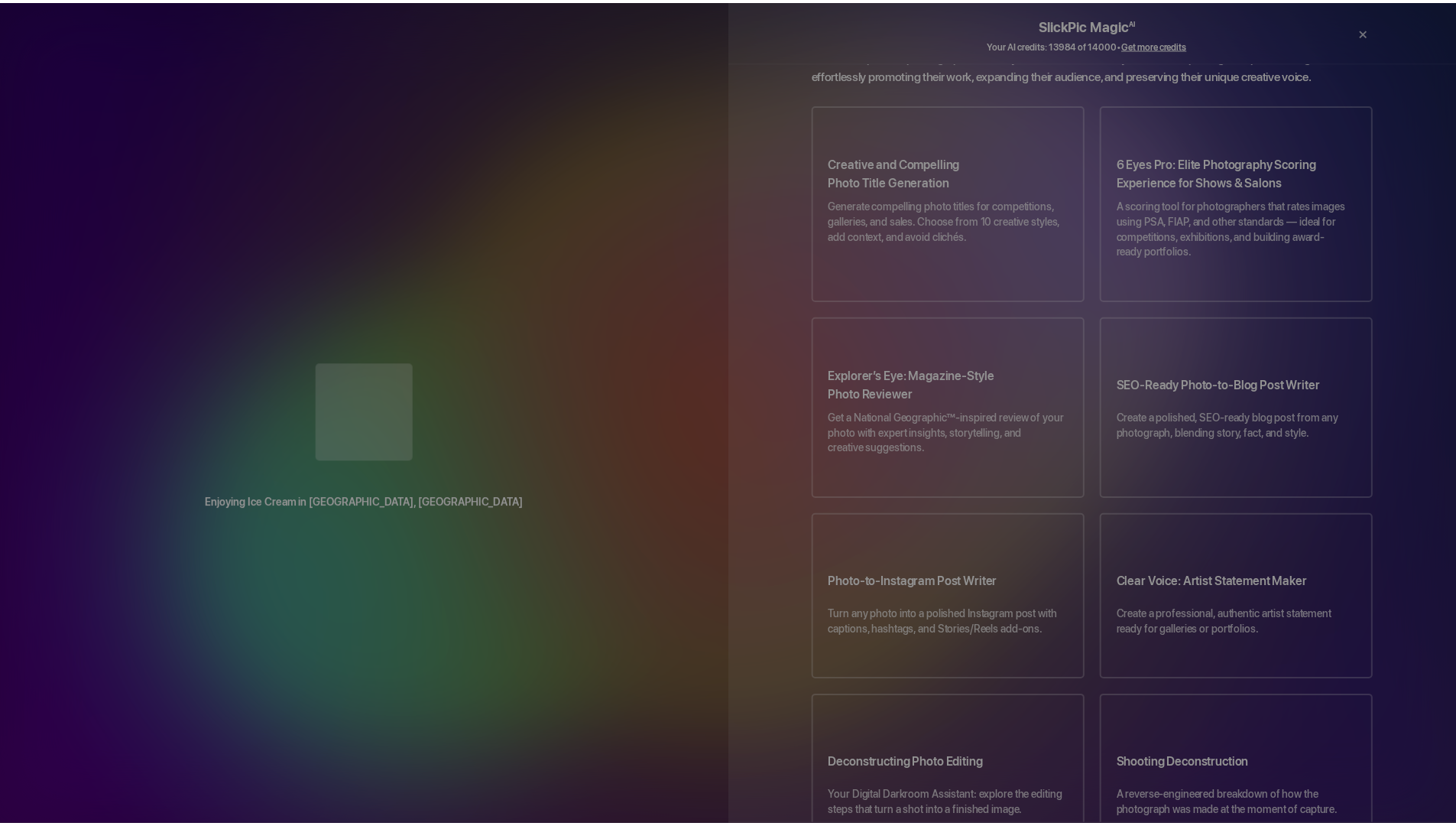
scroll to position [0, 0]
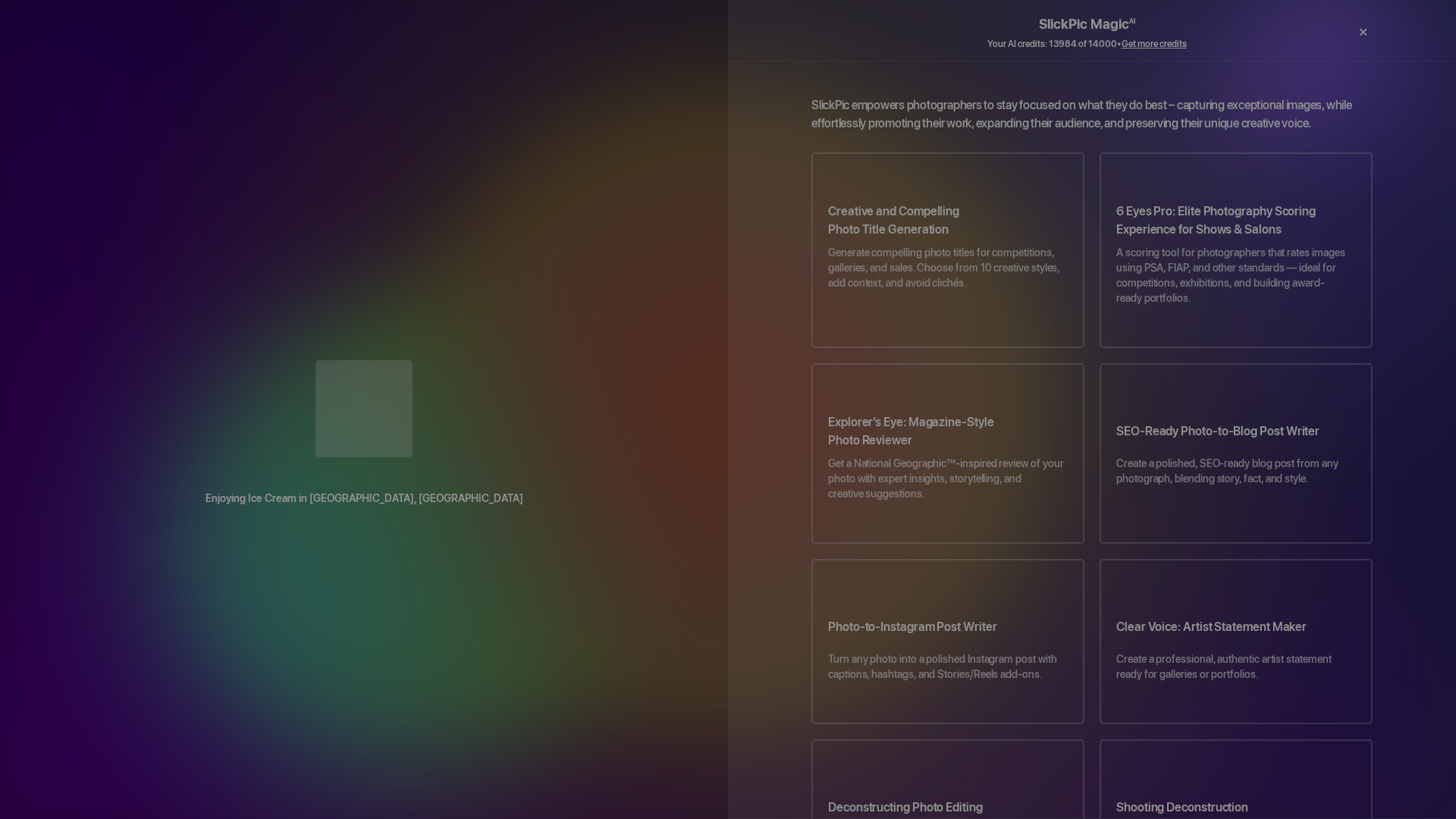
click at [1365, 30] on div "×" at bounding box center [1362, 32] width 45 height 30
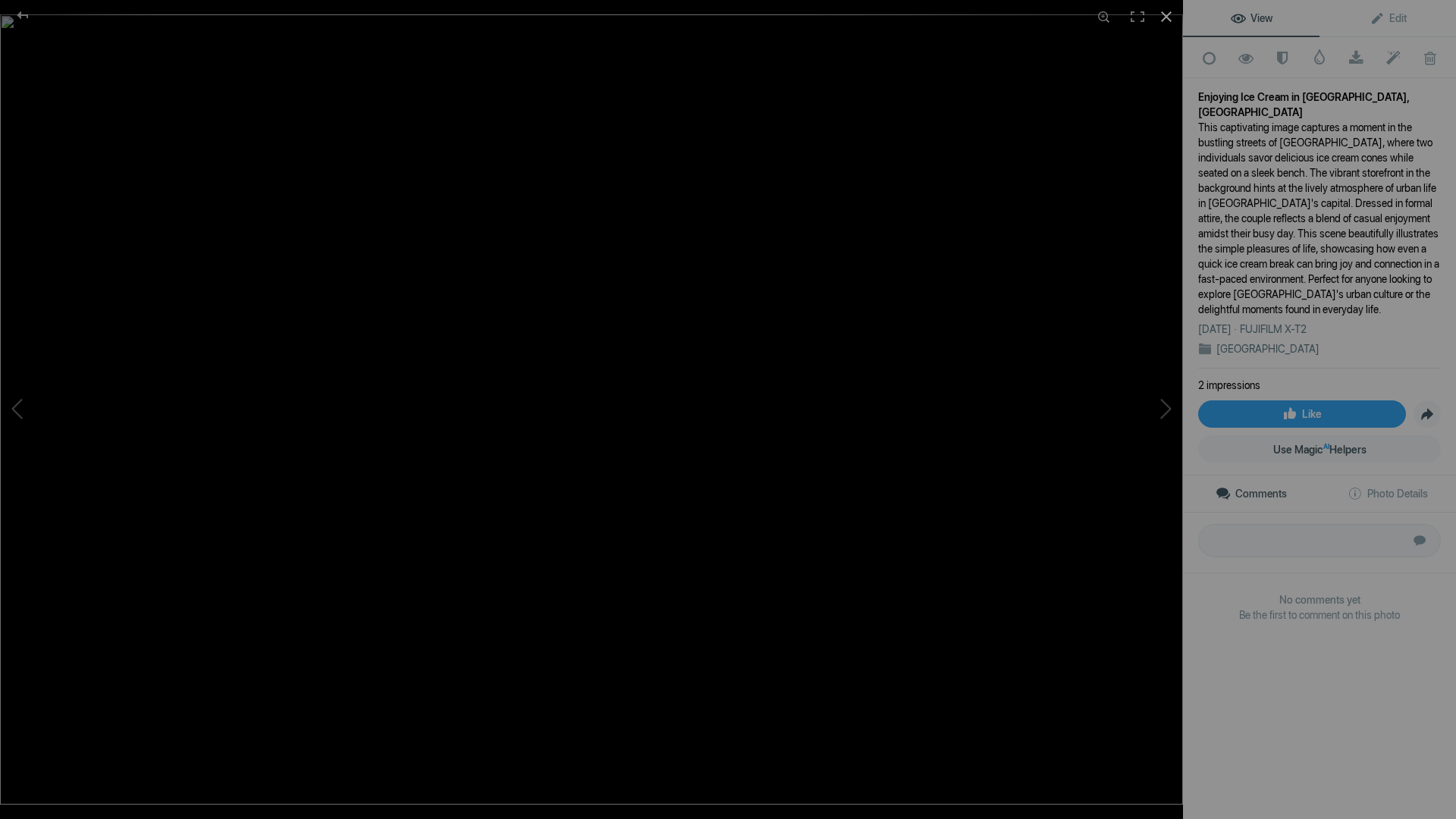
click at [1164, 17] on div at bounding box center [1166, 17] width 33 height 33
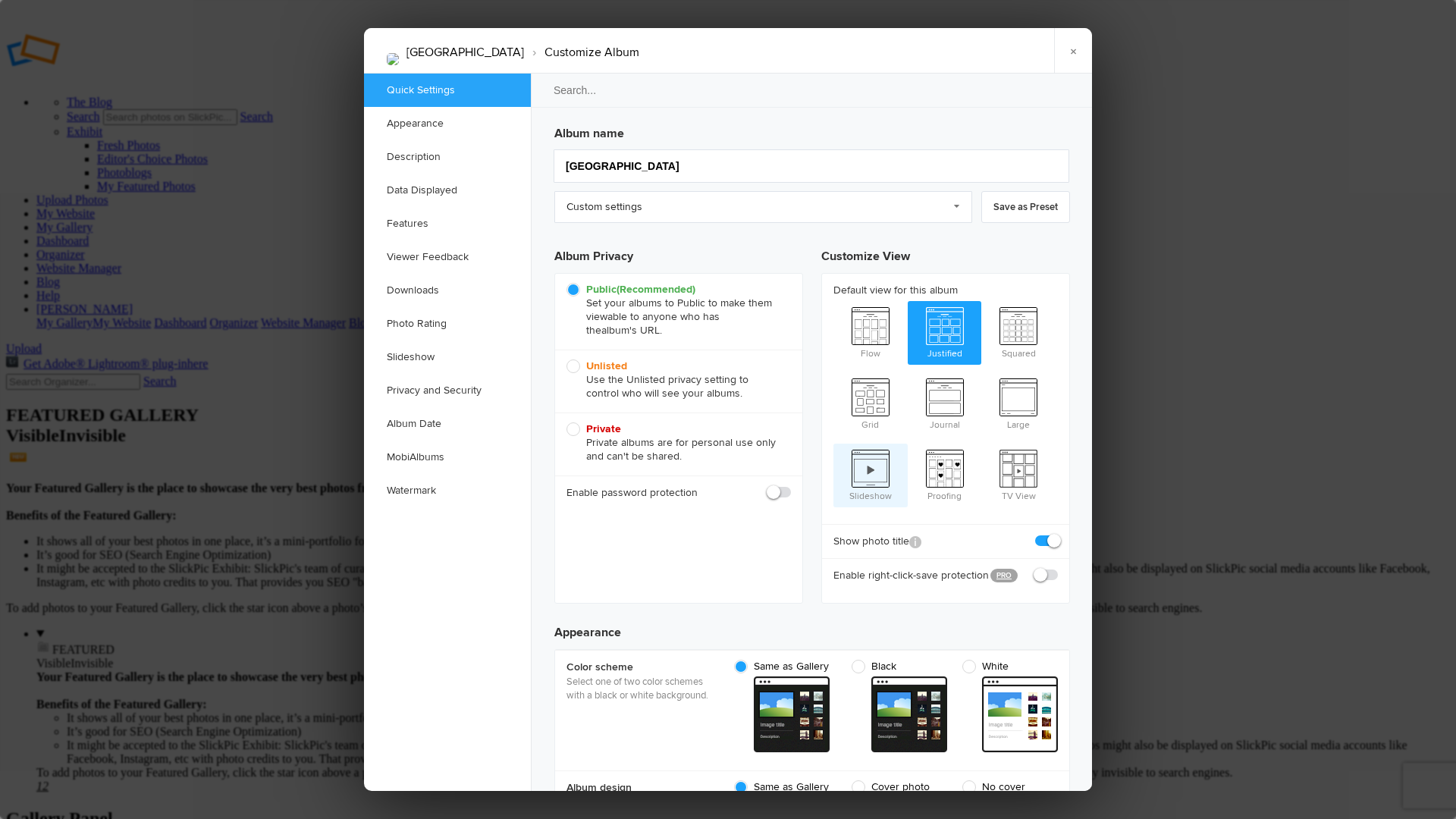
click at [868, 450] on span "Slideshow" at bounding box center [871, 473] width 75 height 60
click at [833, 443] on input "Slideshow" at bounding box center [833, 442] width 1 height 1
radio input "true"
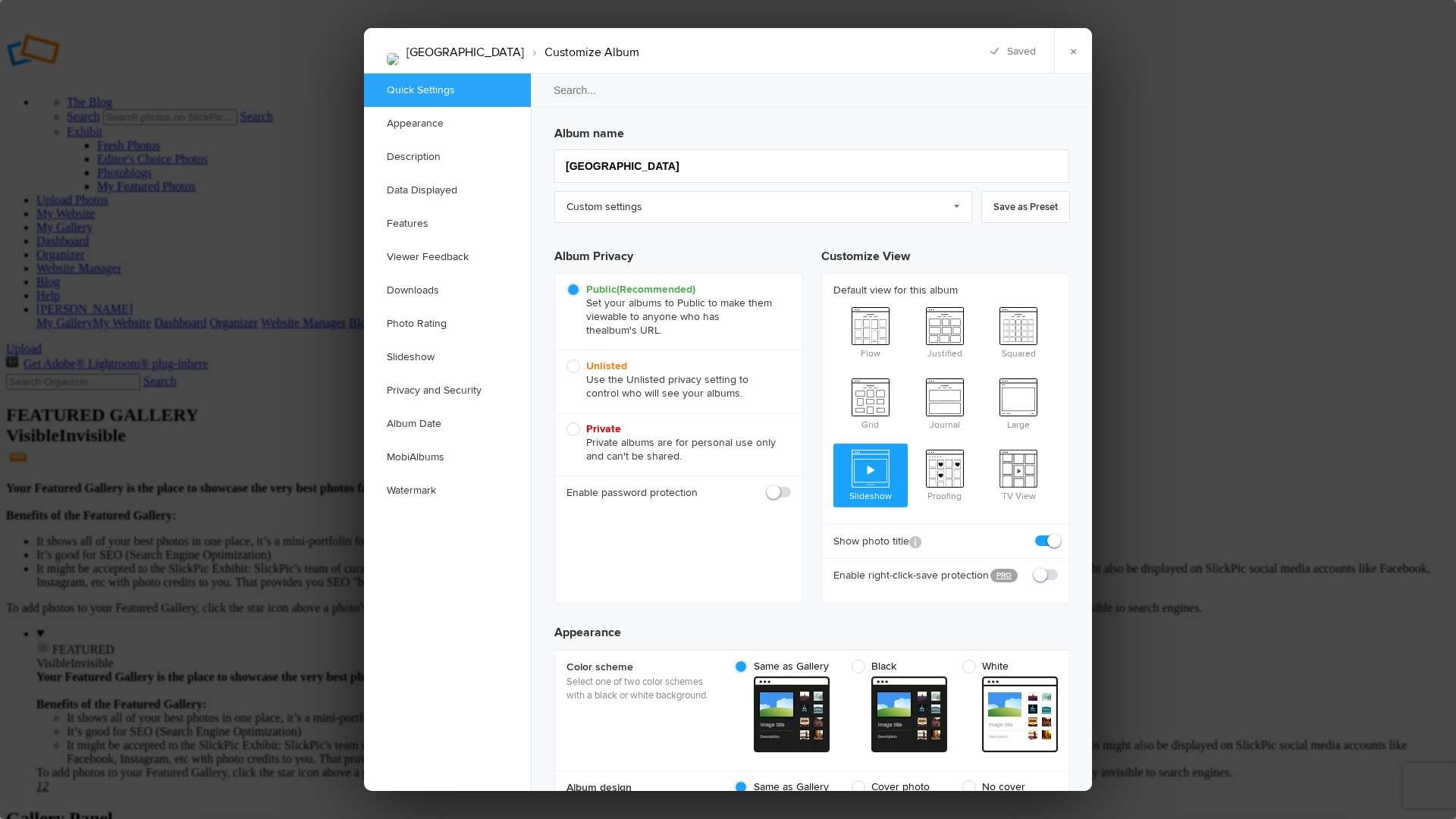
click at [1058, 568] on span at bounding box center [1058, 568] width 0 height 0
click at [1057, 567] on input "checkbox" at bounding box center [1057, 567] width 1 height 1
checkbox input "true"
click at [872, 327] on span "Flow" at bounding box center [871, 331] width 75 height 60
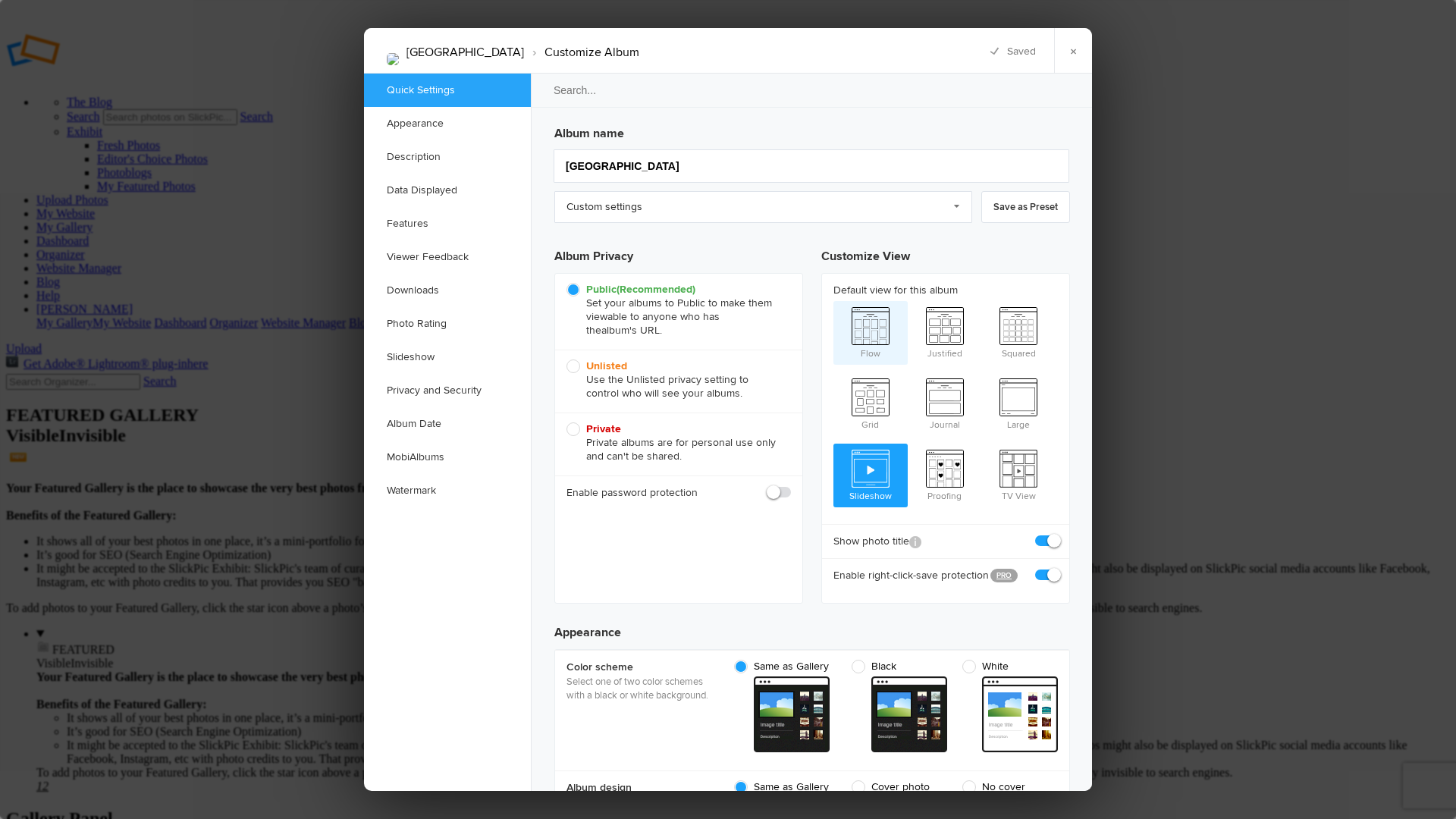
click at [833, 301] on input "Flow" at bounding box center [833, 300] width 1 height 1
radio input "true"
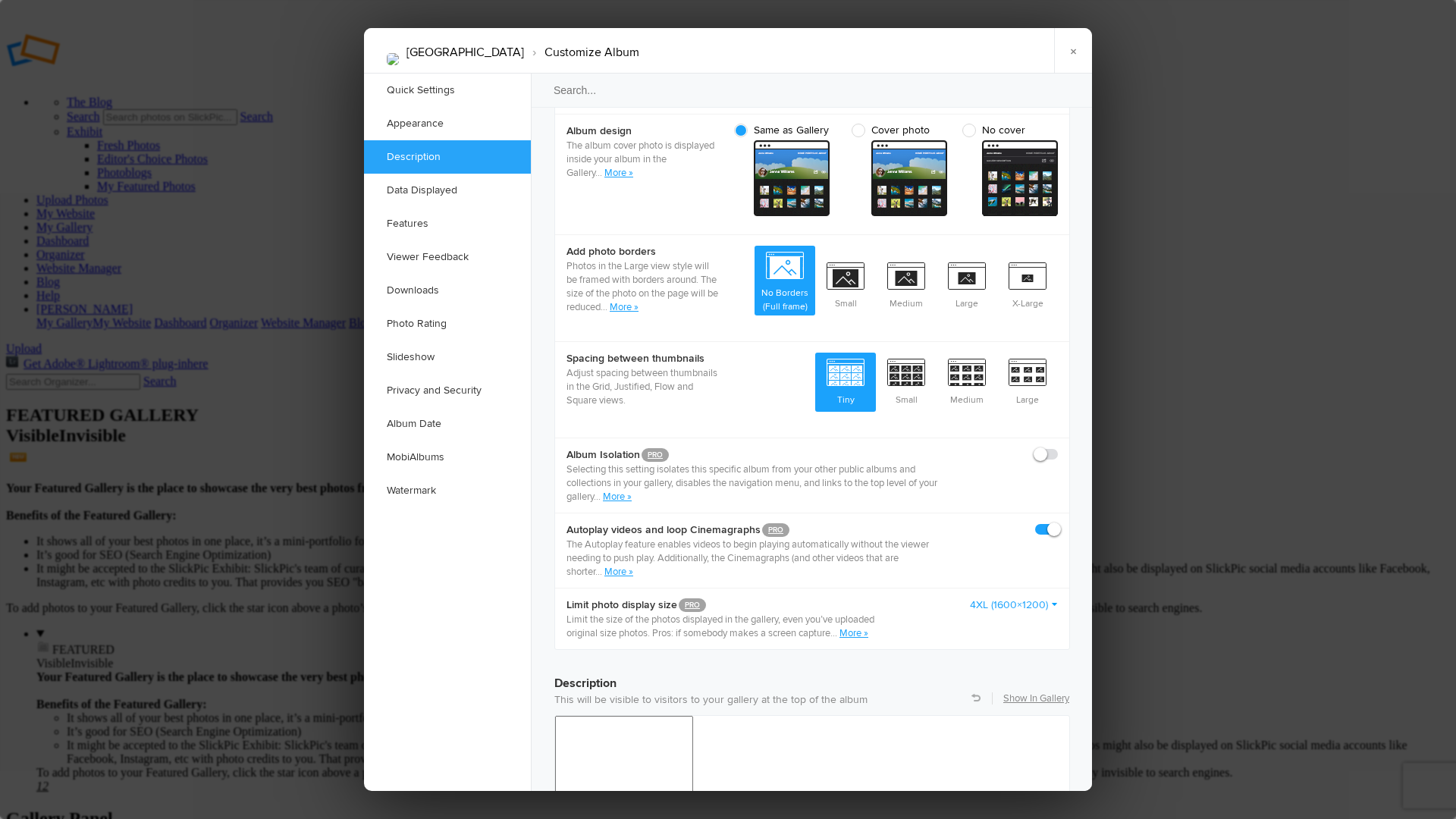
scroll to position [656, 0]
click at [906, 354] on span "Small" at bounding box center [906, 381] width 60 height 56
click at [936, 353] on input "Small" at bounding box center [936, 353] width 1 height 1
radio input "true"
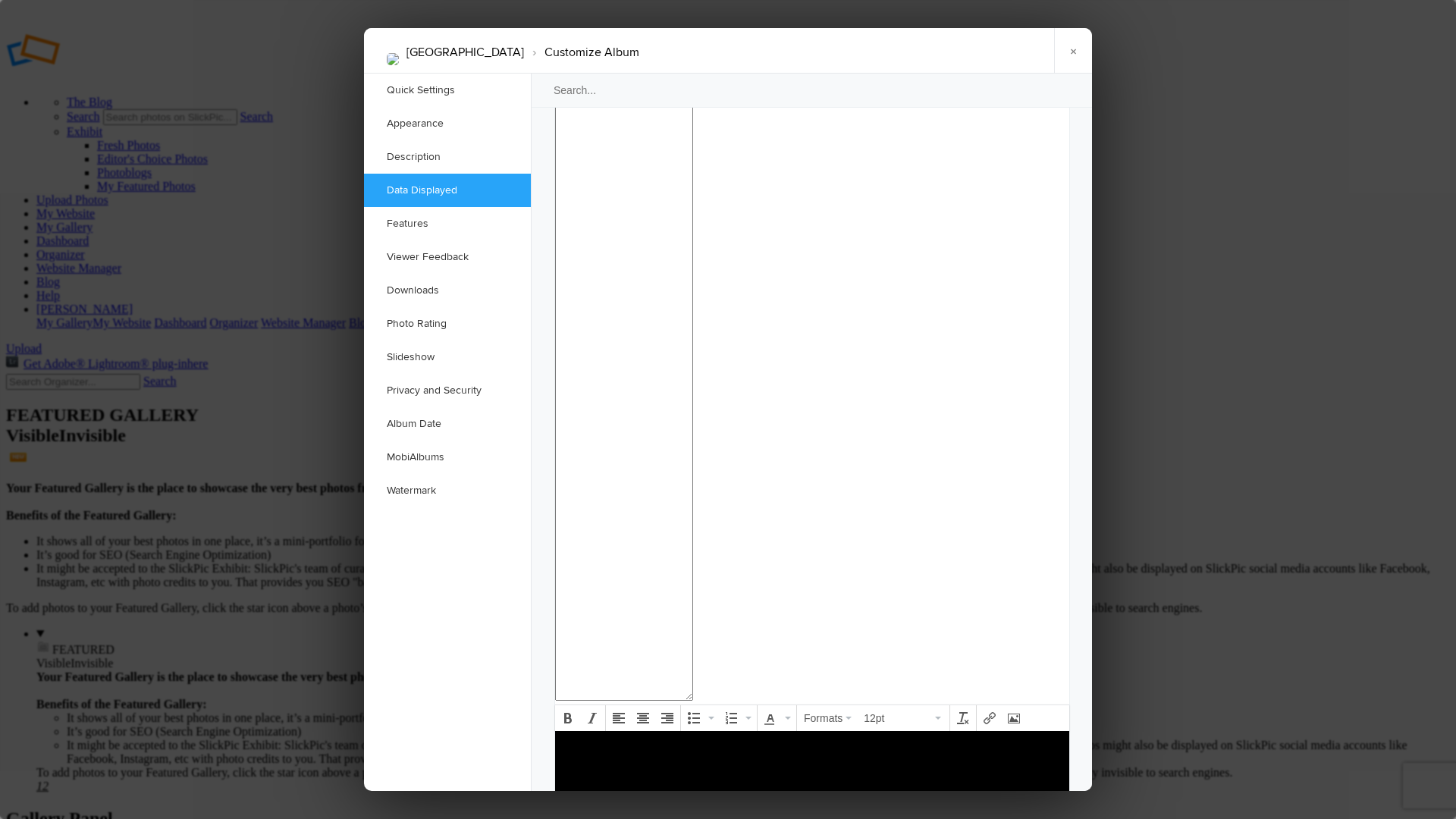
scroll to position [1299, 0]
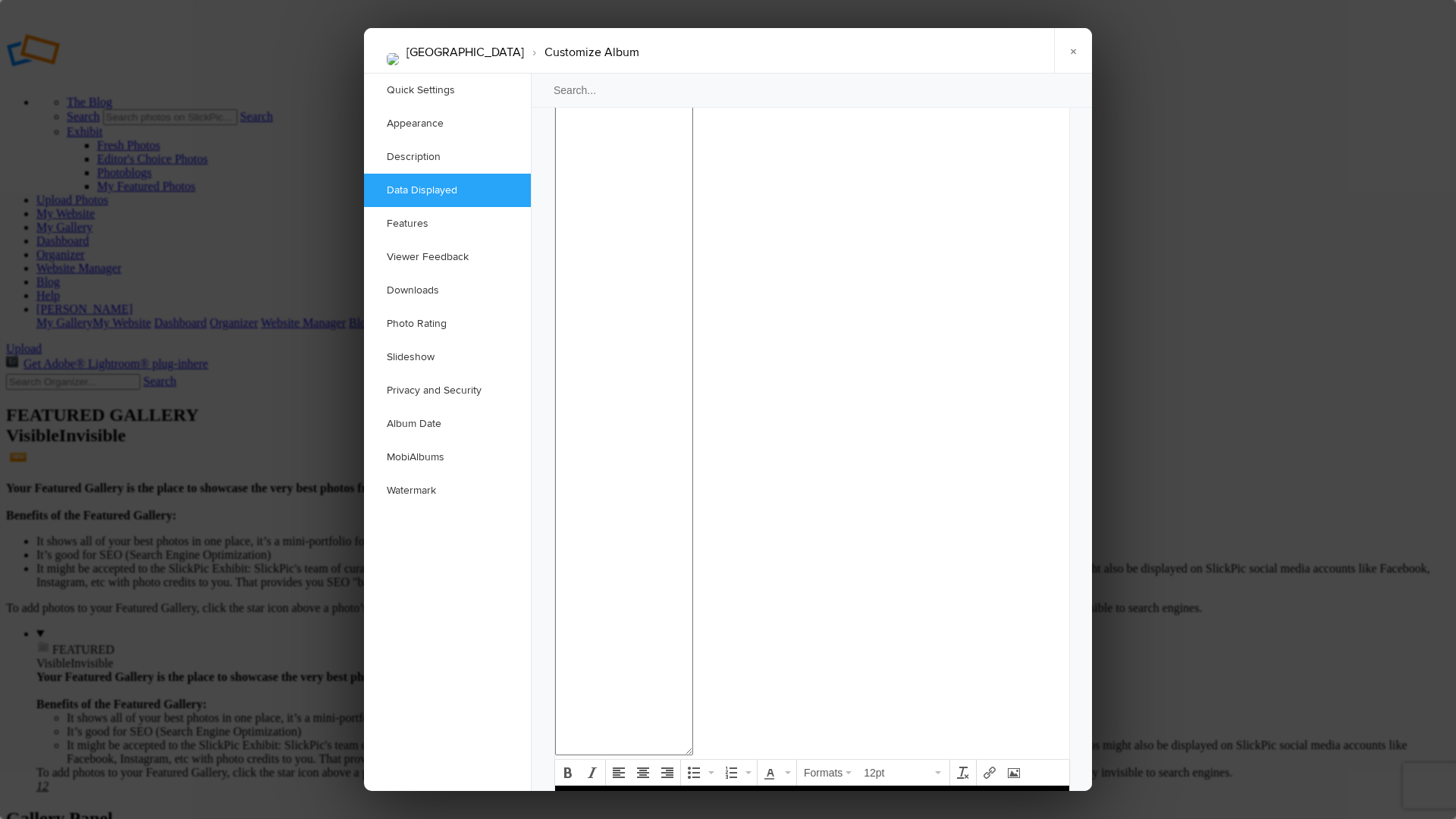
checkbox input "false"
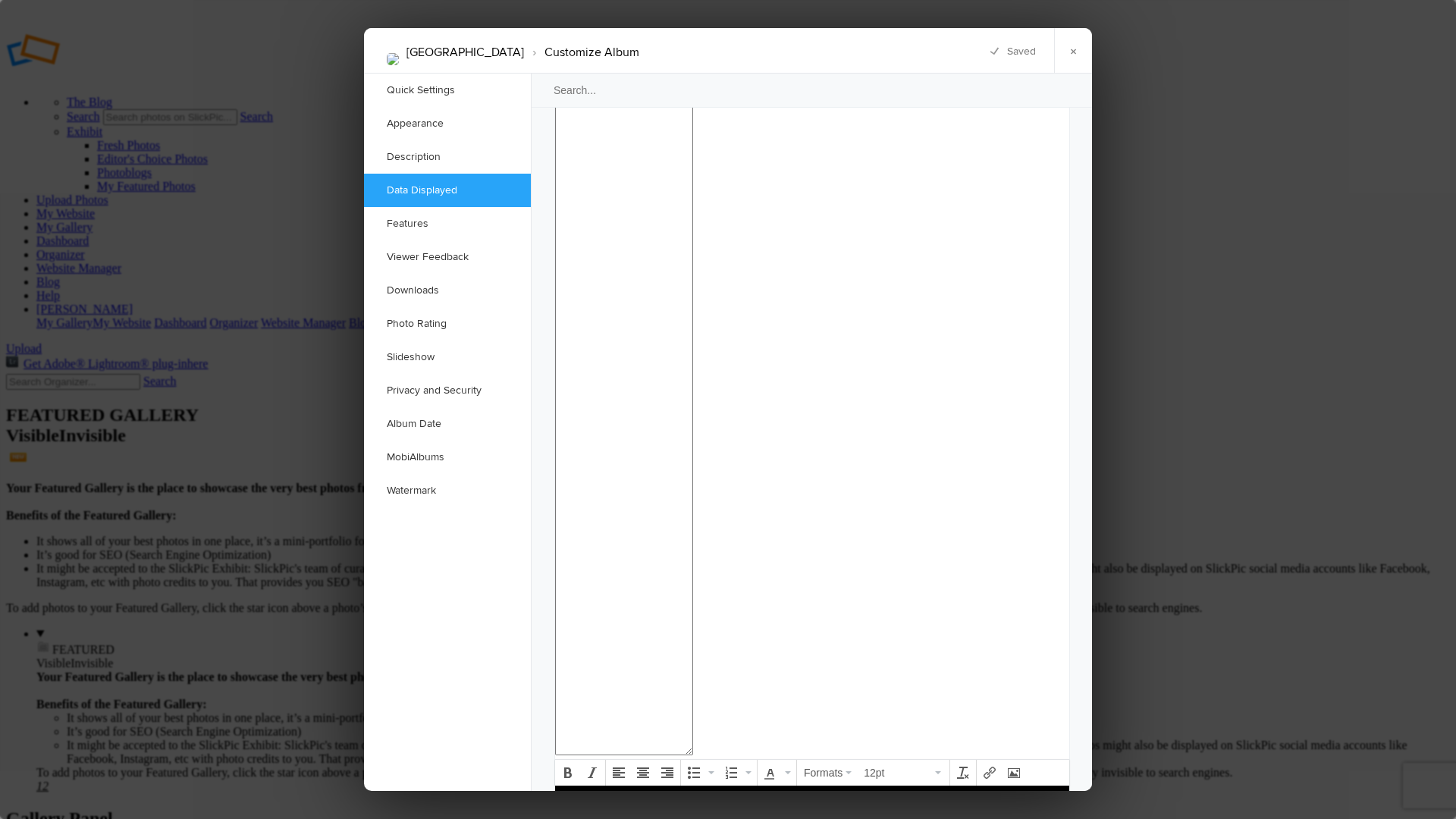
checkbox input "false"
click at [452, 453] on link "MobiAlbums" at bounding box center [447, 457] width 167 height 33
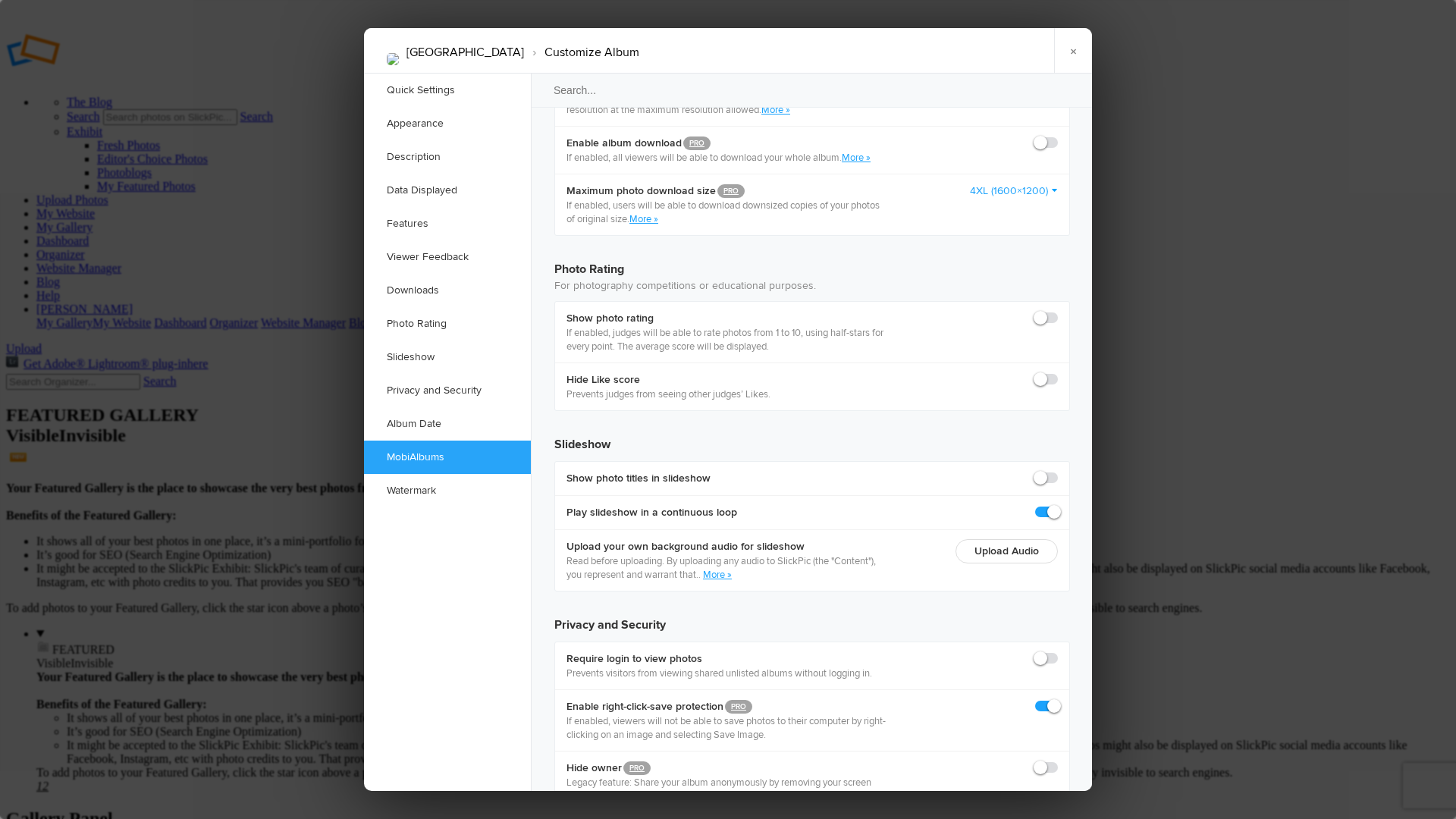
scroll to position [3167, 0]
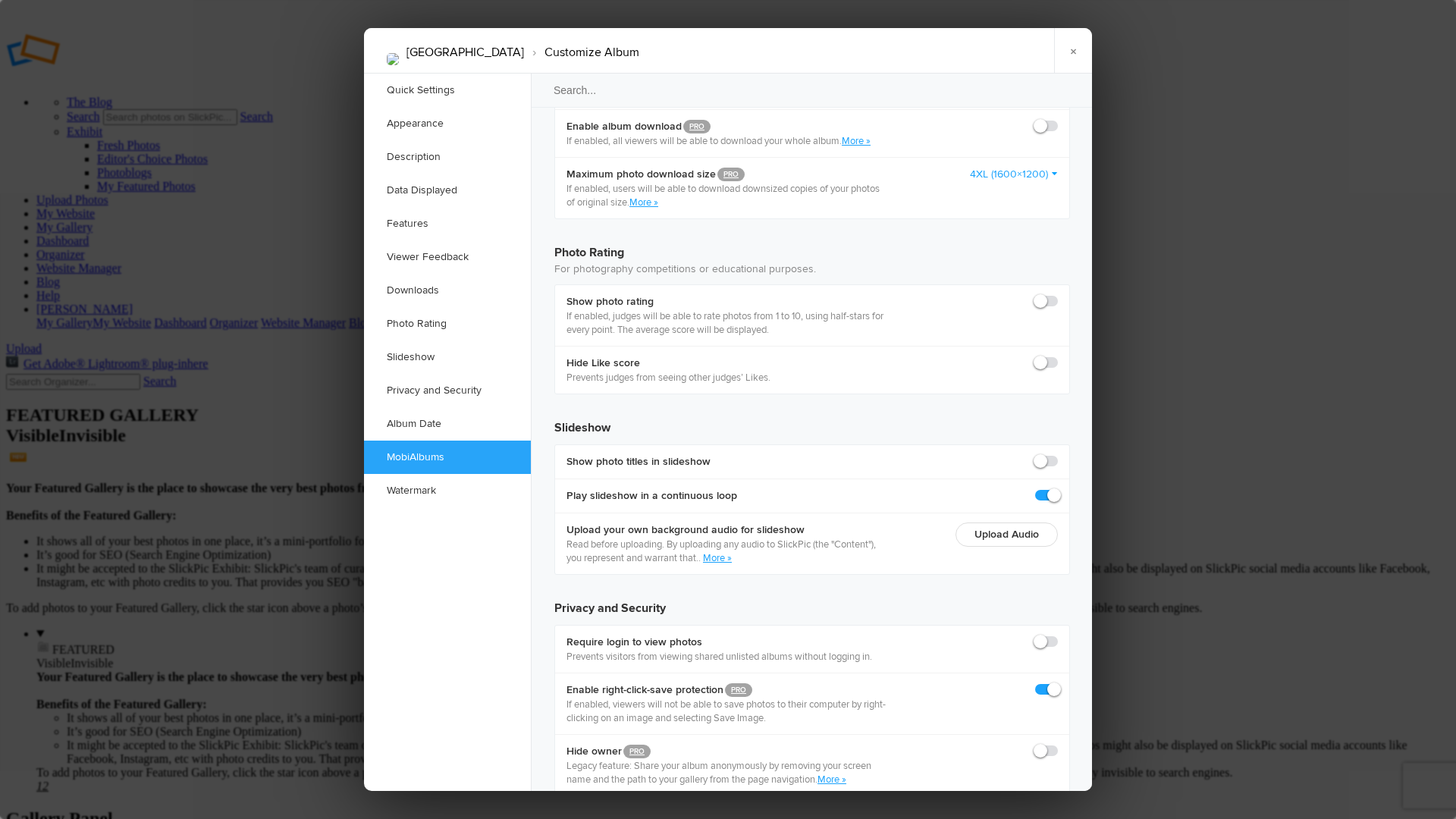
checkbox input "true"
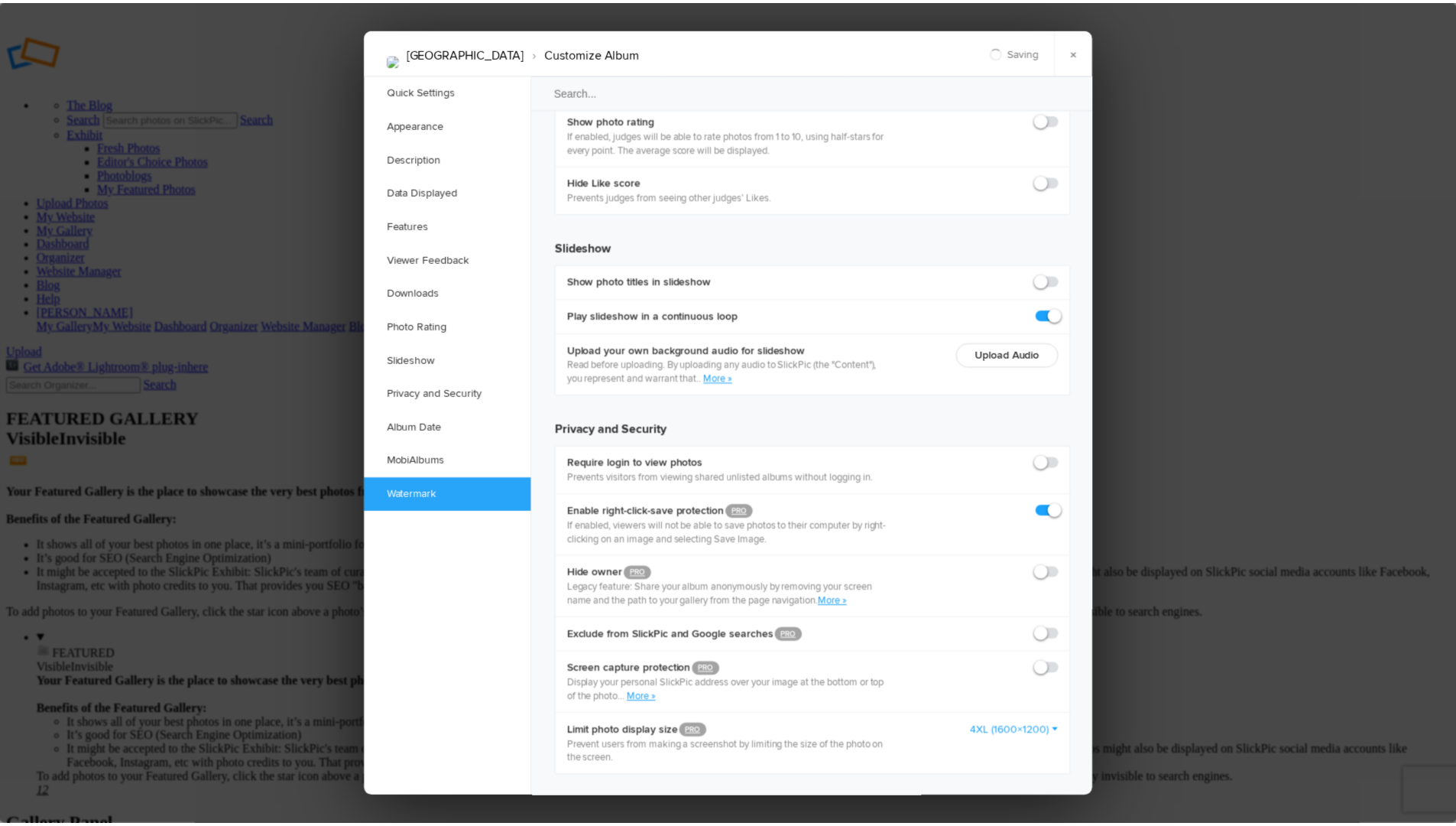
scroll to position [3399, 0]
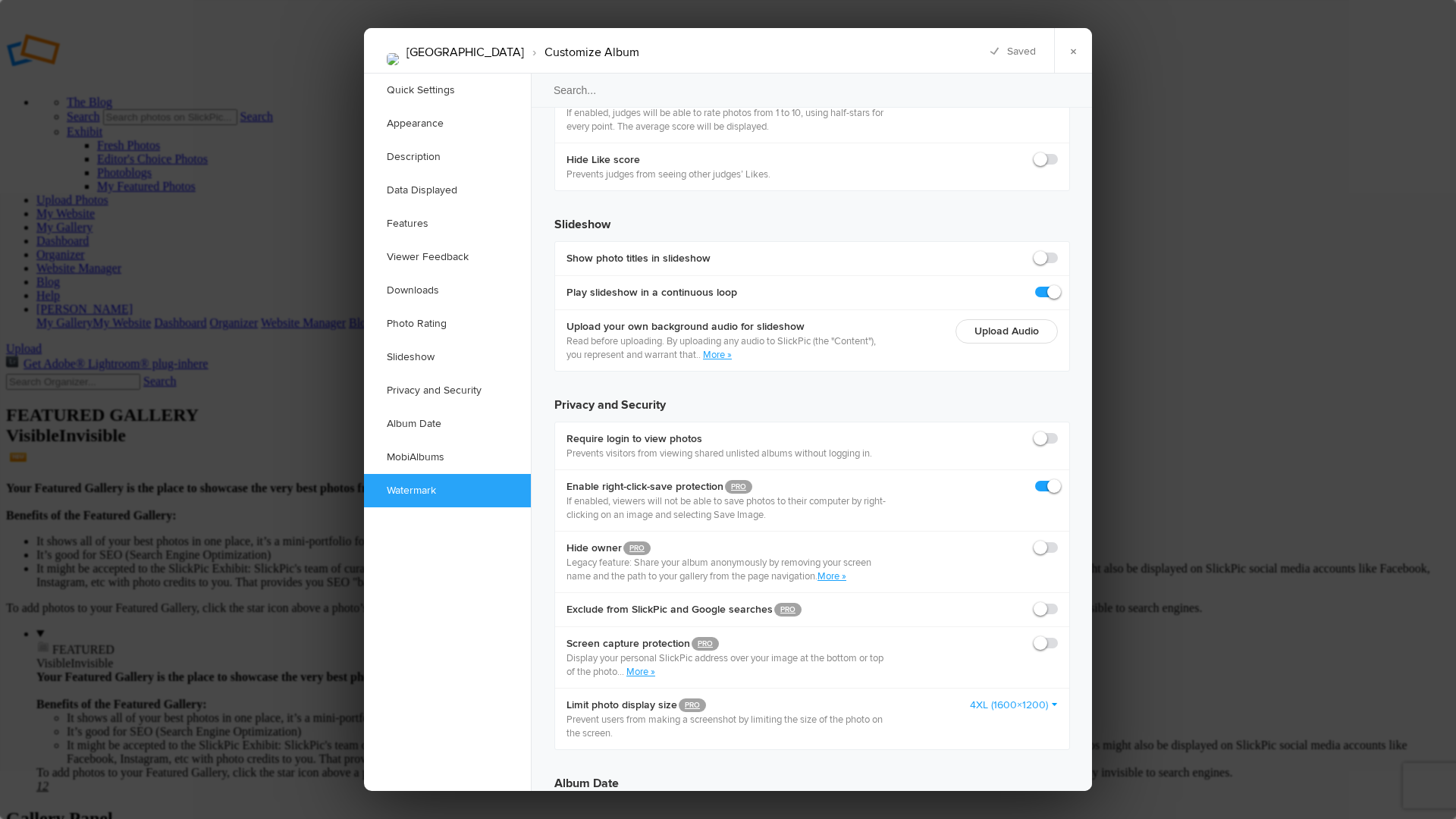
click at [1070, 52] on link "×" at bounding box center [1073, 50] width 38 height 45
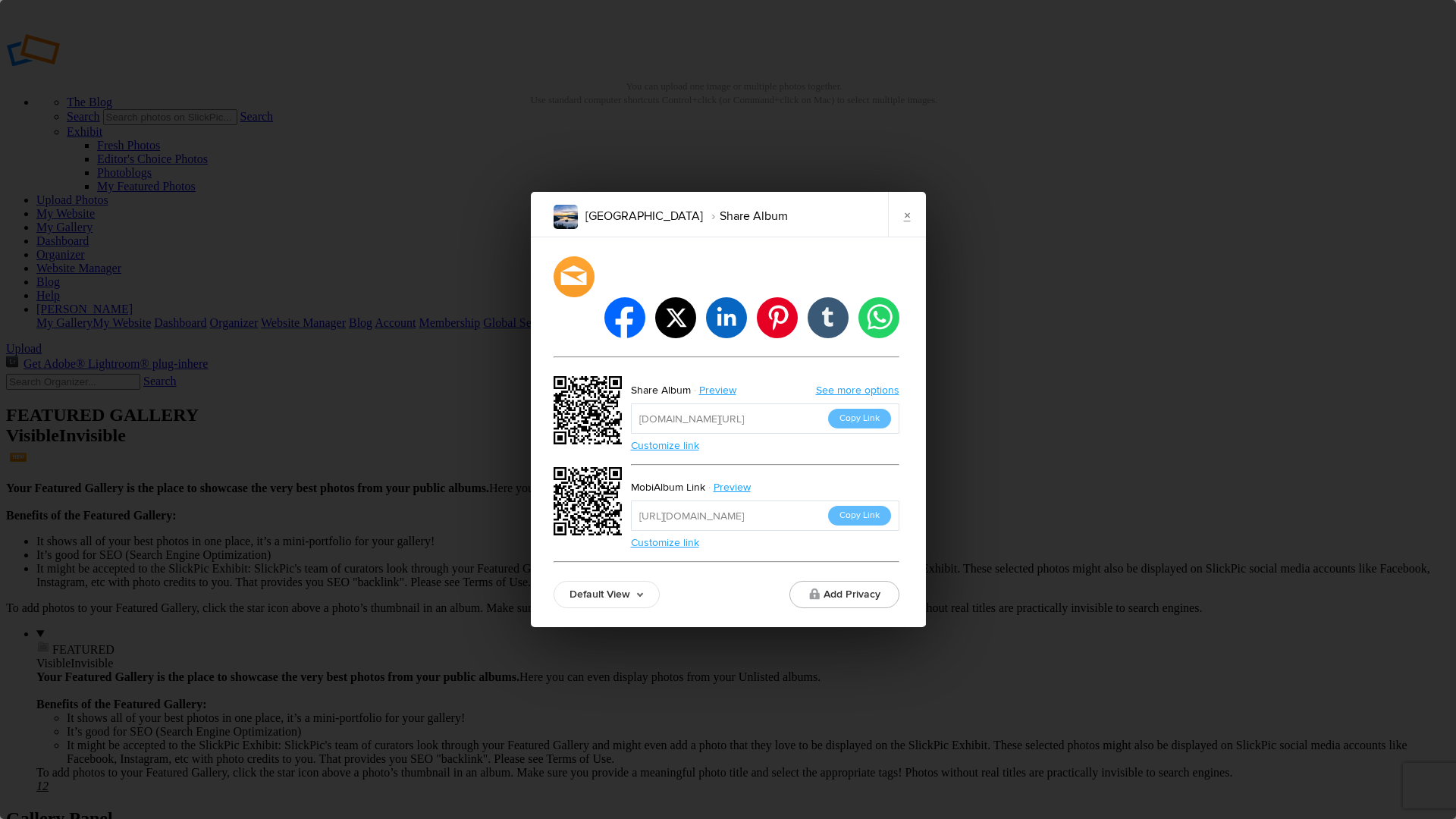
click at [643, 404] on input "https://slickpic.us/18353285NkYN" at bounding box center [764, 419] width 268 height 30
click at [715, 580] on div "Default View Default View Proofing View Slideshow View TV View Add Privacy" at bounding box center [726, 594] width 346 height 27
click at [861, 506] on button "Copy Link" at bounding box center [859, 515] width 63 height 20
drag, startPoint x: 907, startPoint y: 234, endPoint x: 895, endPoint y: 233, distance: 12.0
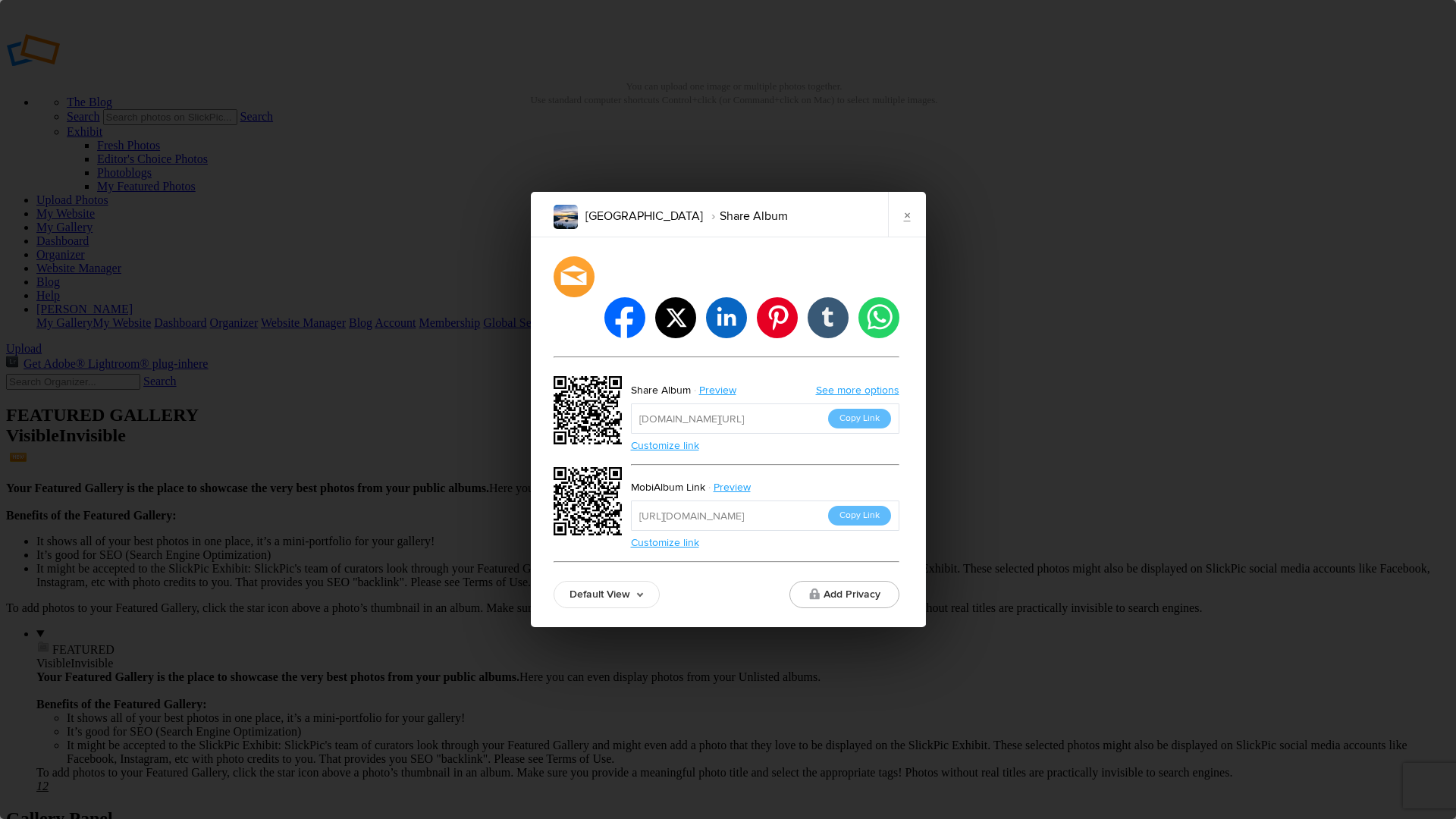
click at [907, 234] on link "×" at bounding box center [907, 214] width 38 height 45
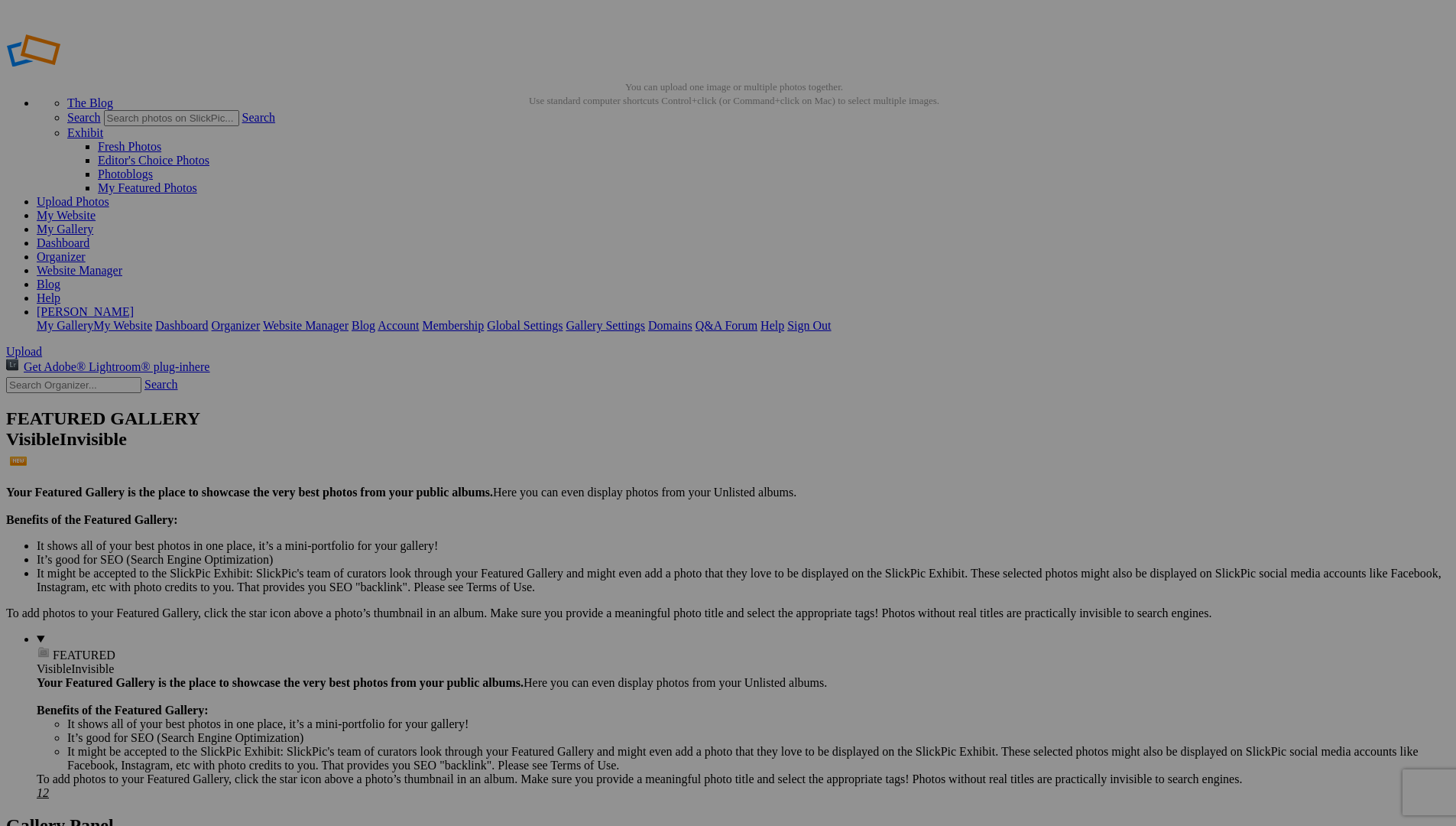
click at [96, 209] on link "My Website" at bounding box center [66, 215] width 59 height 13
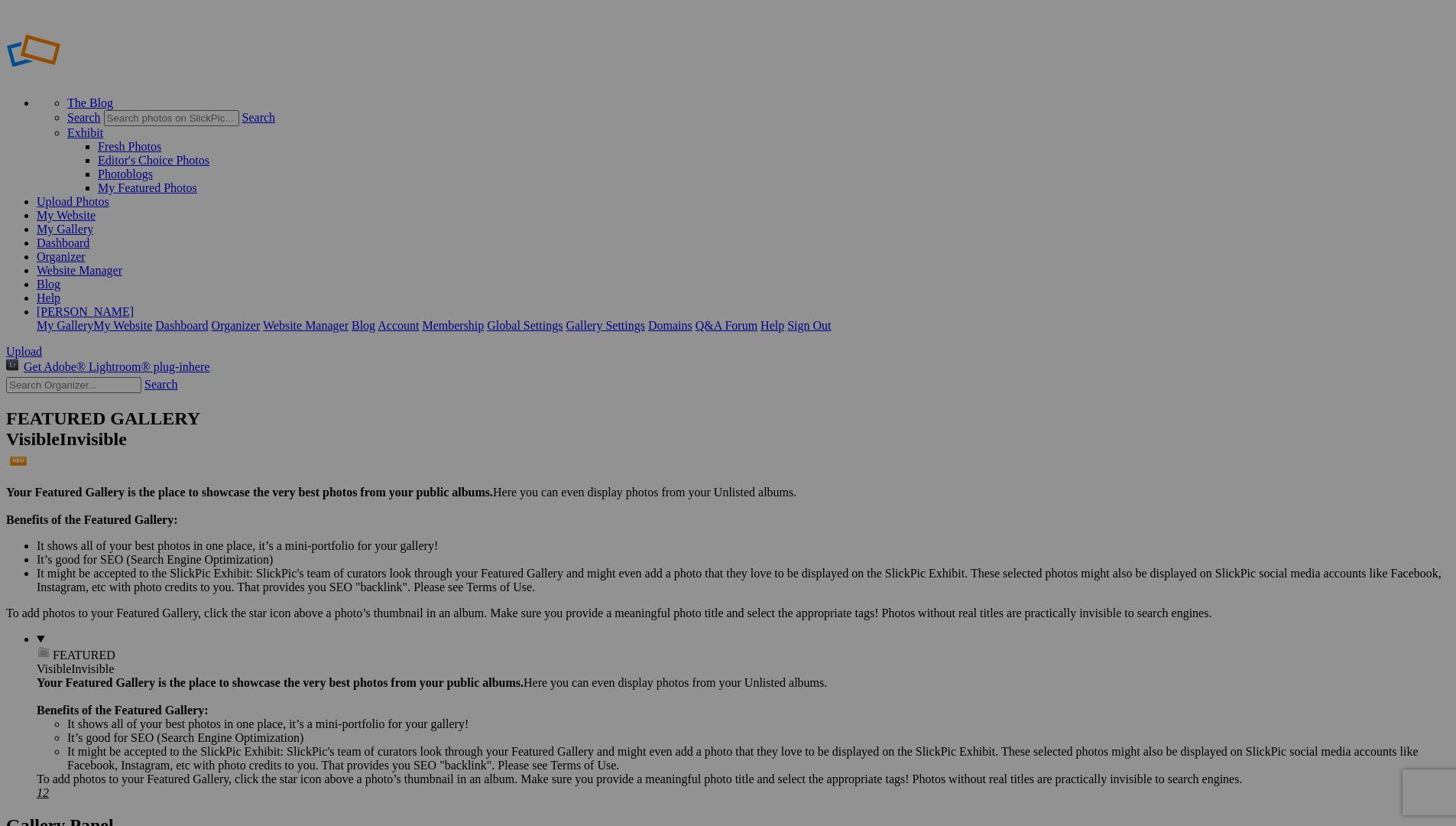
click at [122, 264] on link "Website Manager" at bounding box center [79, 270] width 86 height 13
type input "[GEOGRAPHIC_DATA]"
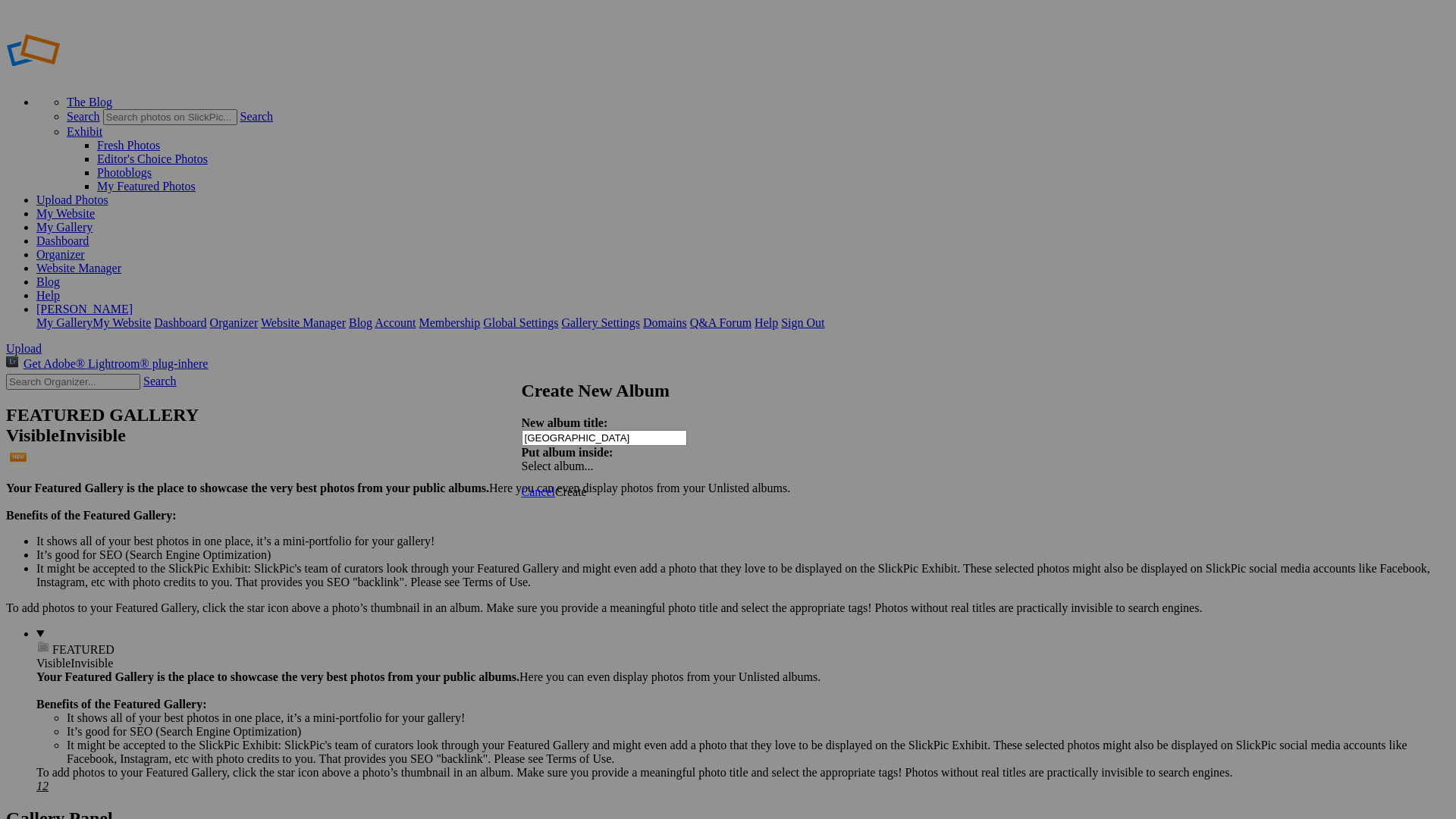
click at [587, 485] on span "Create" at bounding box center [571, 492] width 32 height 13
click at [121, 262] on link "Website Manager" at bounding box center [79, 268] width 85 height 13
